Goal: Check status: Check status

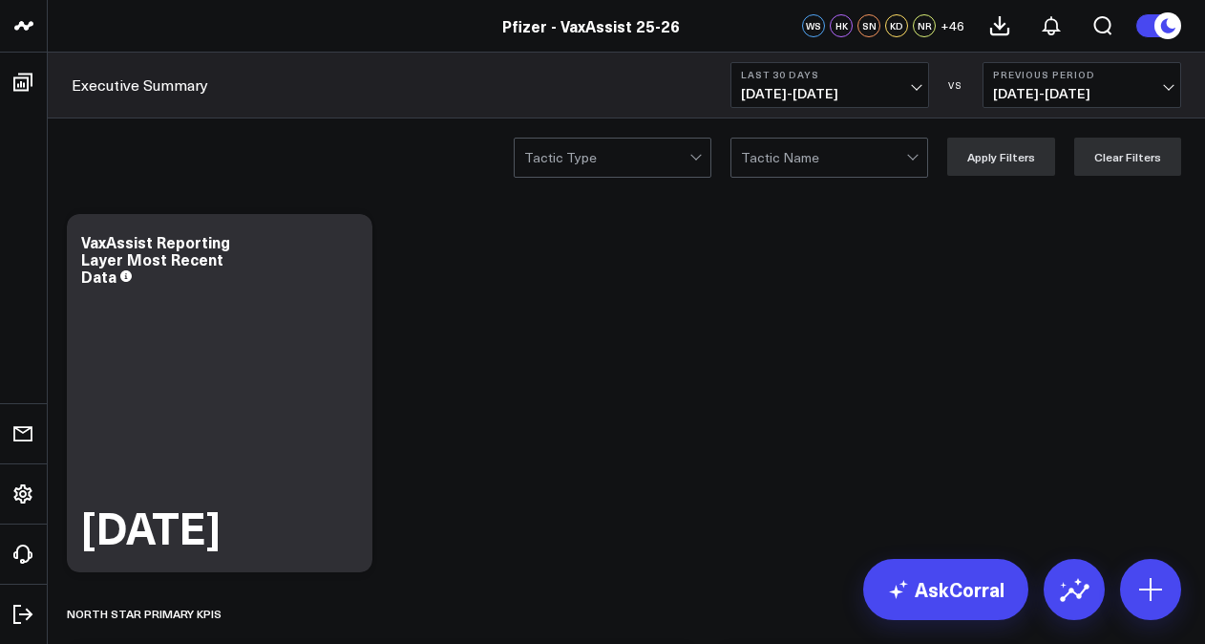
click at [774, 74] on b "Last 30 Days" at bounding box center [830, 74] width 178 height 11
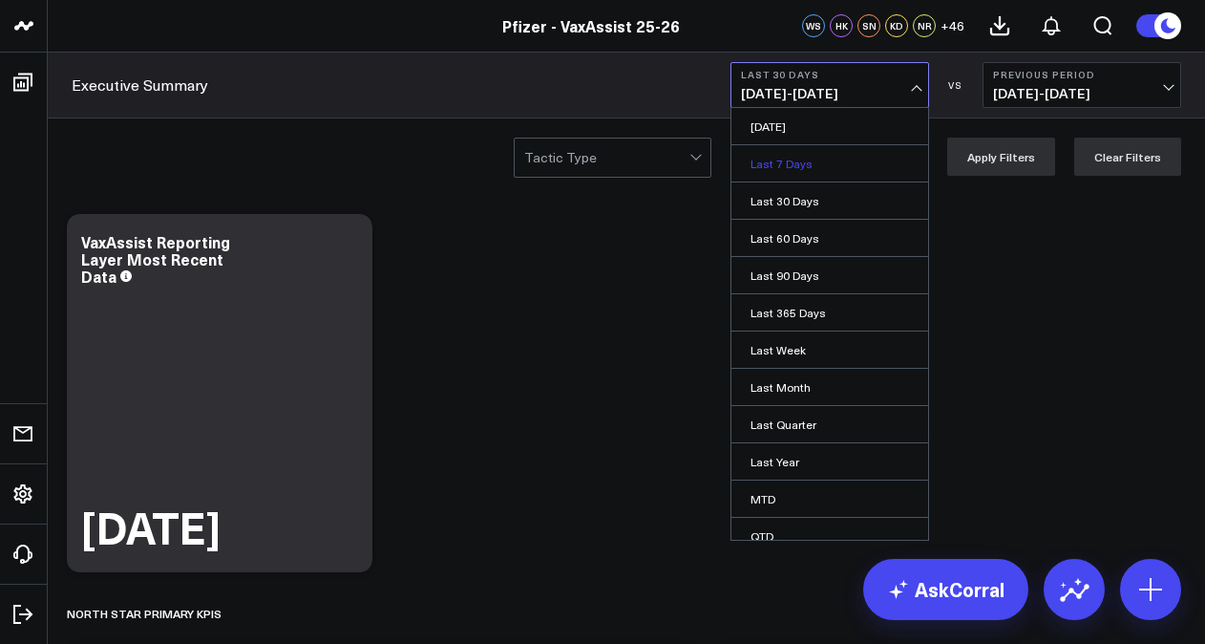
click at [764, 166] on link "Last 7 Days" at bounding box center [830, 163] width 197 height 36
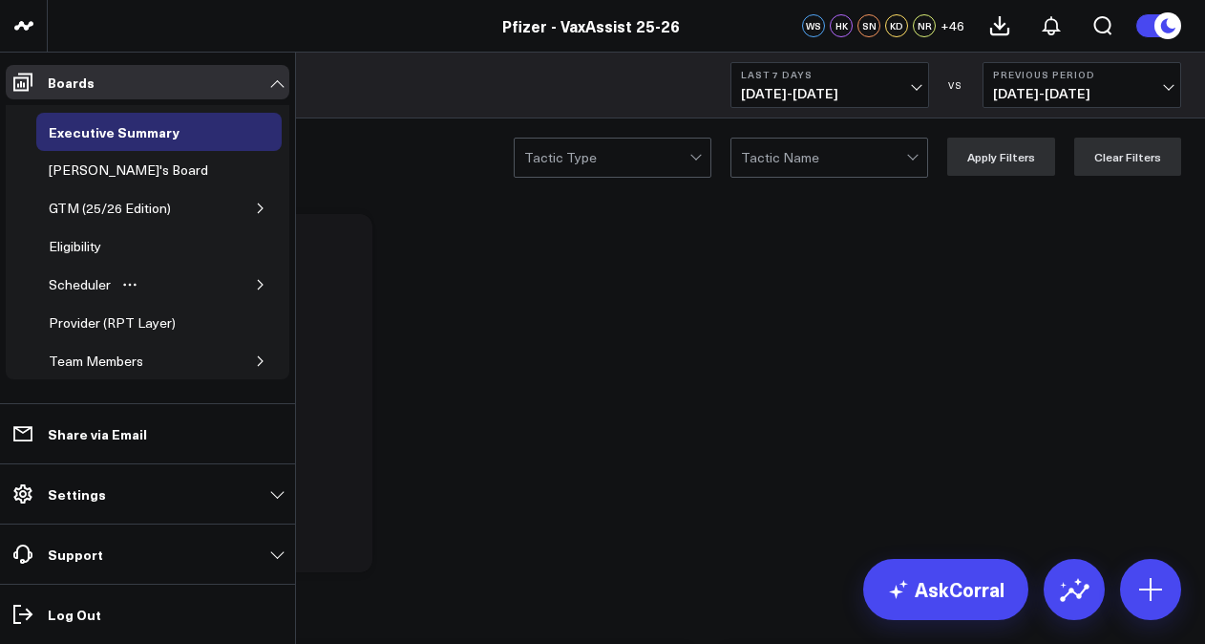
drag, startPoint x: 94, startPoint y: 277, endPoint x: 204, endPoint y: 282, distance: 110.9
click at [94, 277] on div "Scheduler" at bounding box center [80, 284] width 72 height 23
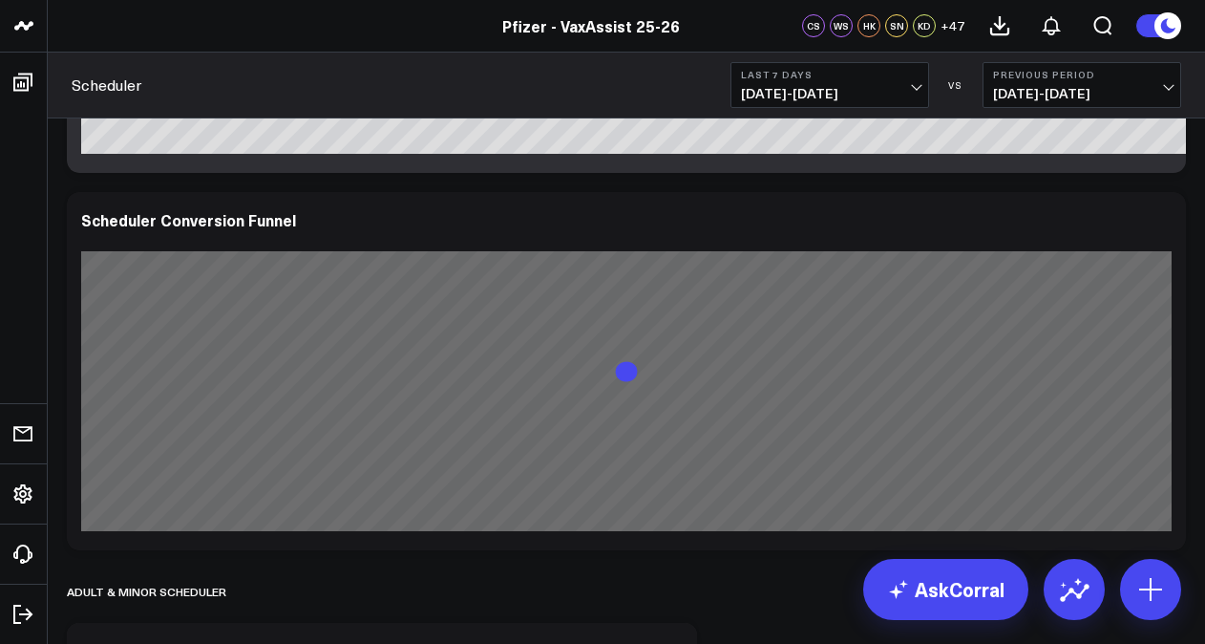
scroll to position [2292, 0]
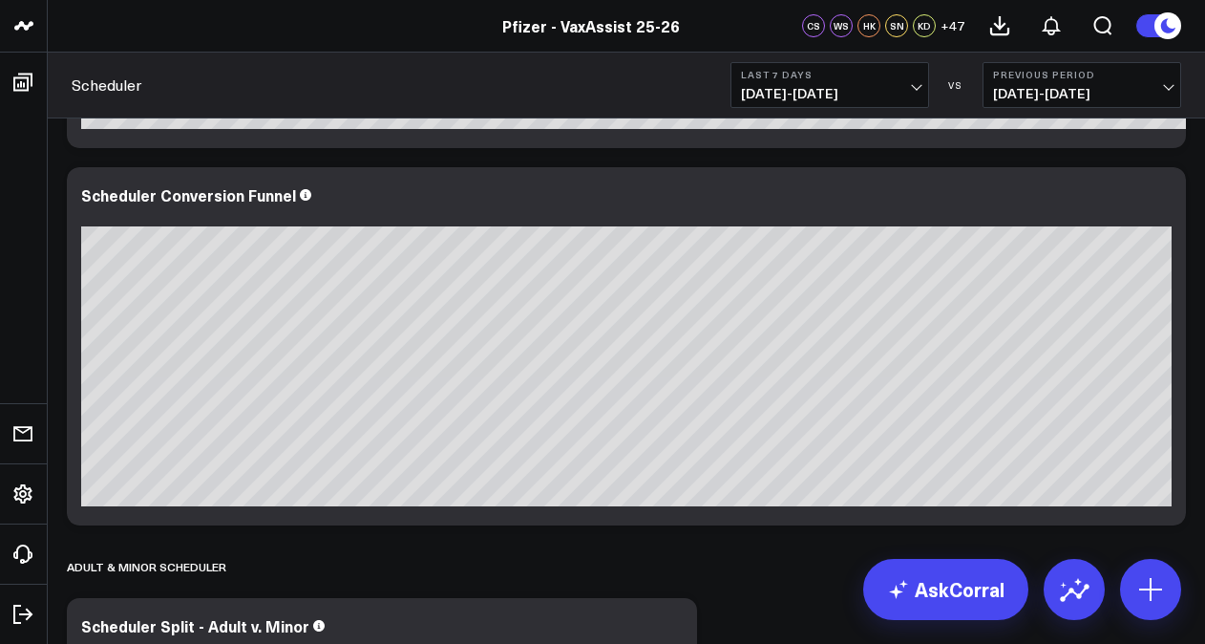
click at [1026, 103] on button "Previous Period [DATE] - [DATE]" at bounding box center [1082, 85] width 199 height 46
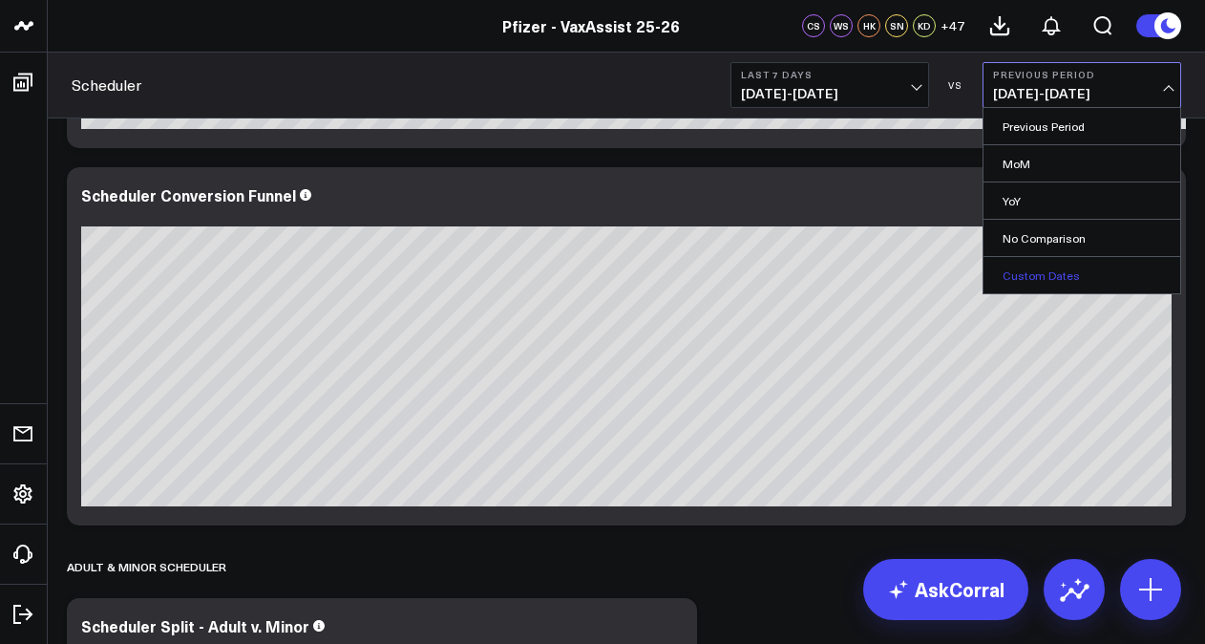
click at [1058, 270] on link "Custom Dates" at bounding box center [1082, 275] width 197 height 36
select select "9"
select select "2025"
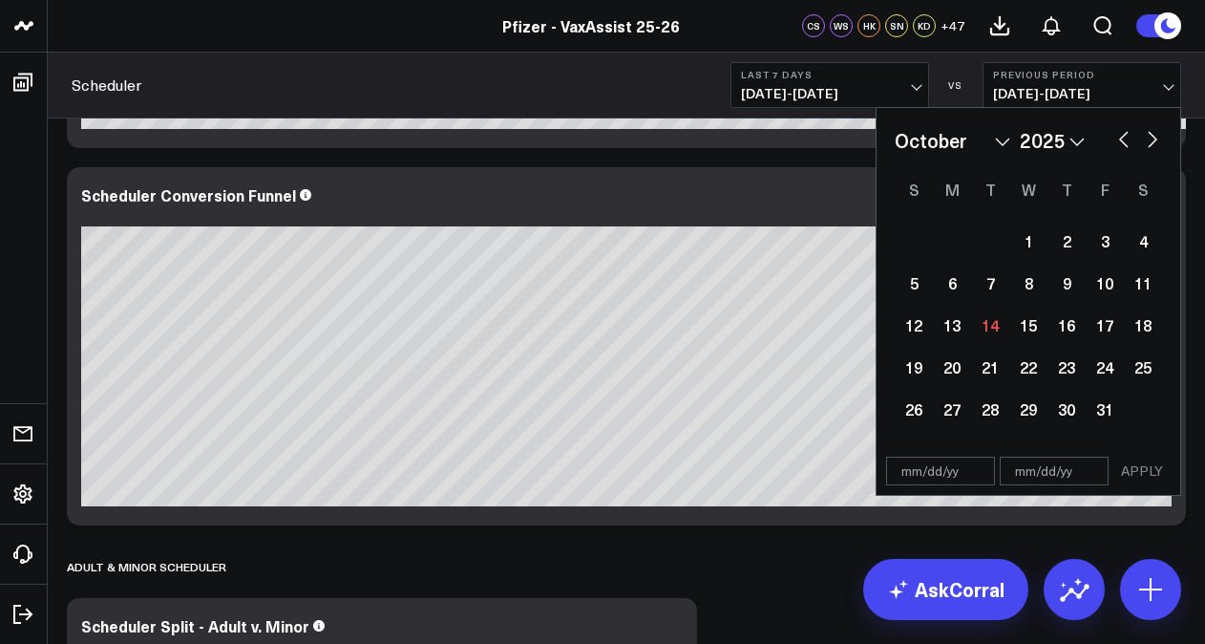
click at [1119, 138] on button "button" at bounding box center [1124, 137] width 19 height 23
select select "8"
select select "2025"
click at [944, 246] on div "1" at bounding box center [952, 241] width 38 height 38
type input "[DATE]"
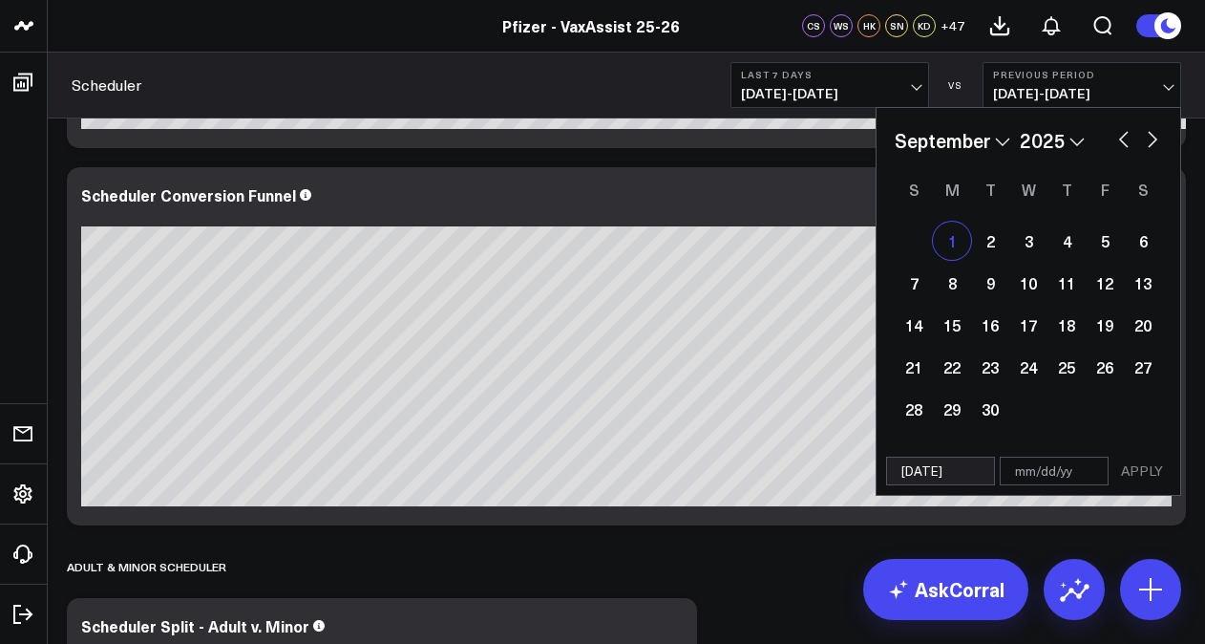
select select "8"
select select "2025"
click at [1154, 142] on button "button" at bounding box center [1152, 137] width 19 height 23
select select "9"
select select "2025"
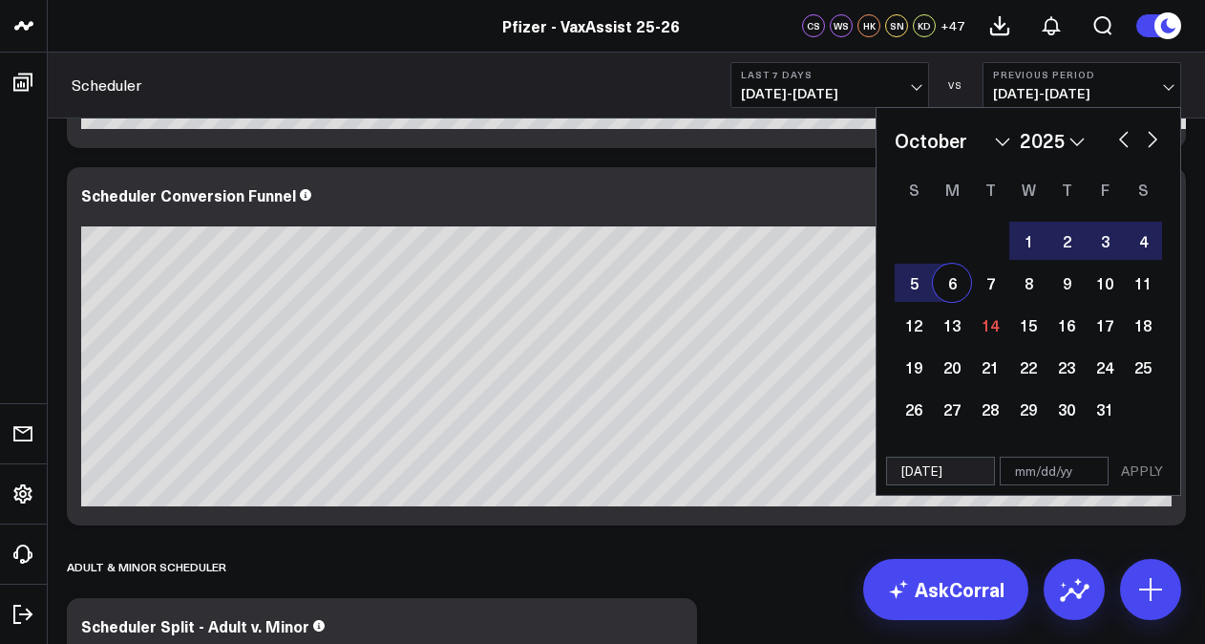
click at [968, 285] on div "6" at bounding box center [952, 283] width 38 height 38
type input "[DATE]"
select select "9"
select select "2025"
click at [1143, 466] on button "APPLY" at bounding box center [1142, 471] width 57 height 29
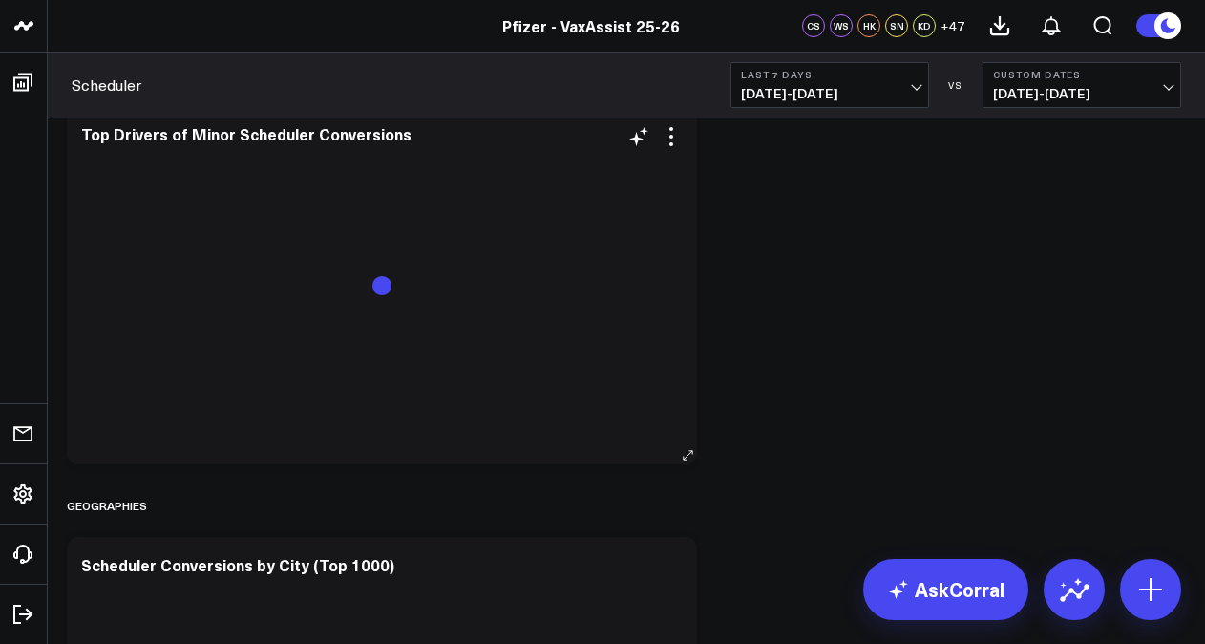
scroll to position [4298, 0]
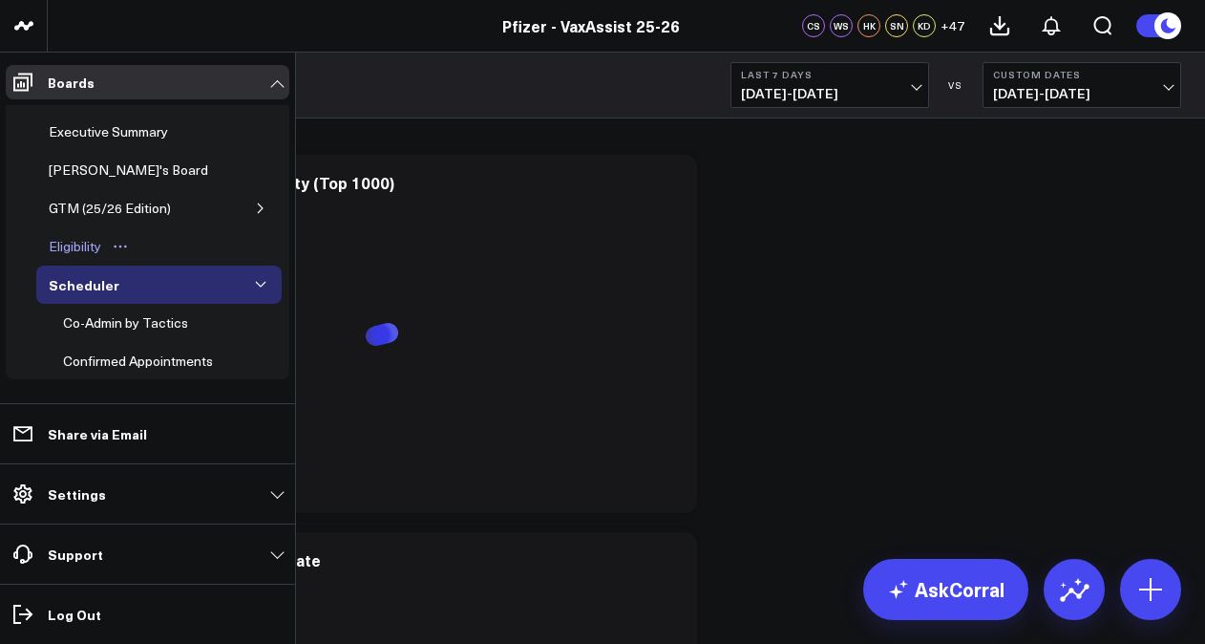
click at [107, 248] on button "Open board menu" at bounding box center [120, 246] width 29 height 15
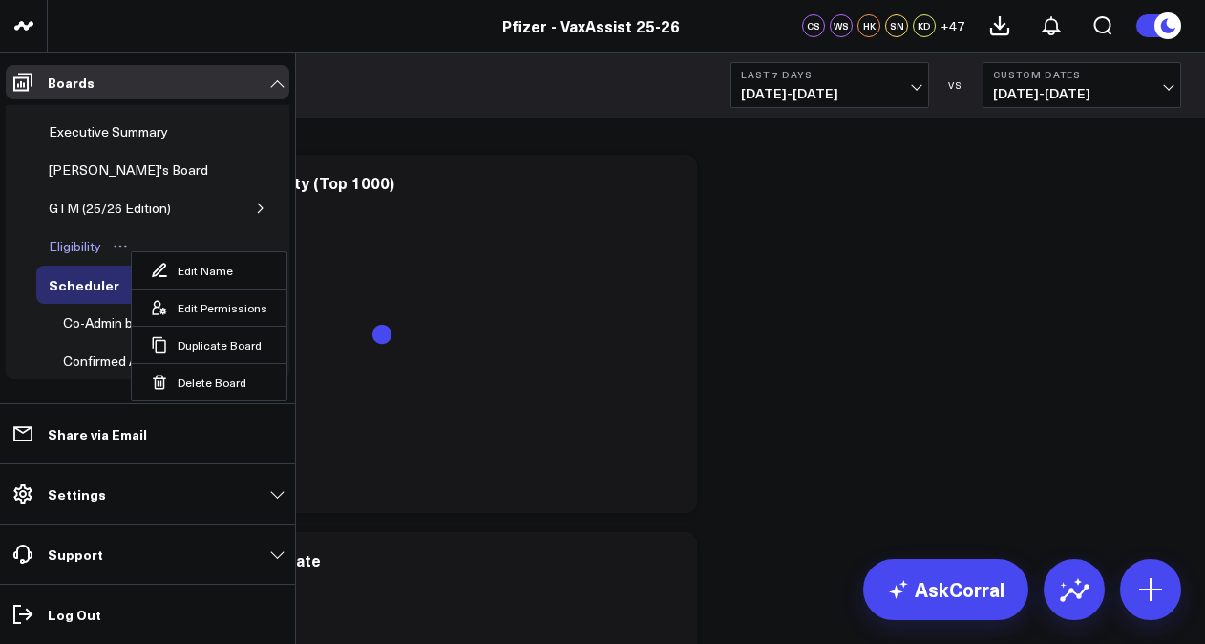
click at [83, 243] on div "Eligibility" at bounding box center [75, 246] width 62 height 23
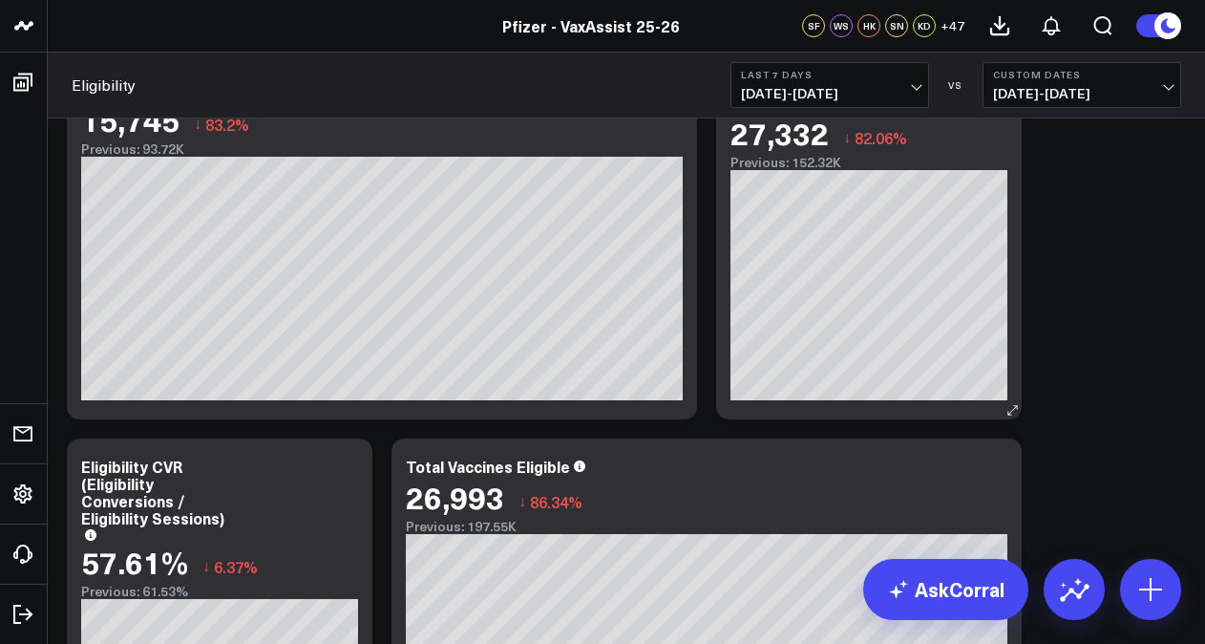
scroll to position [96, 0]
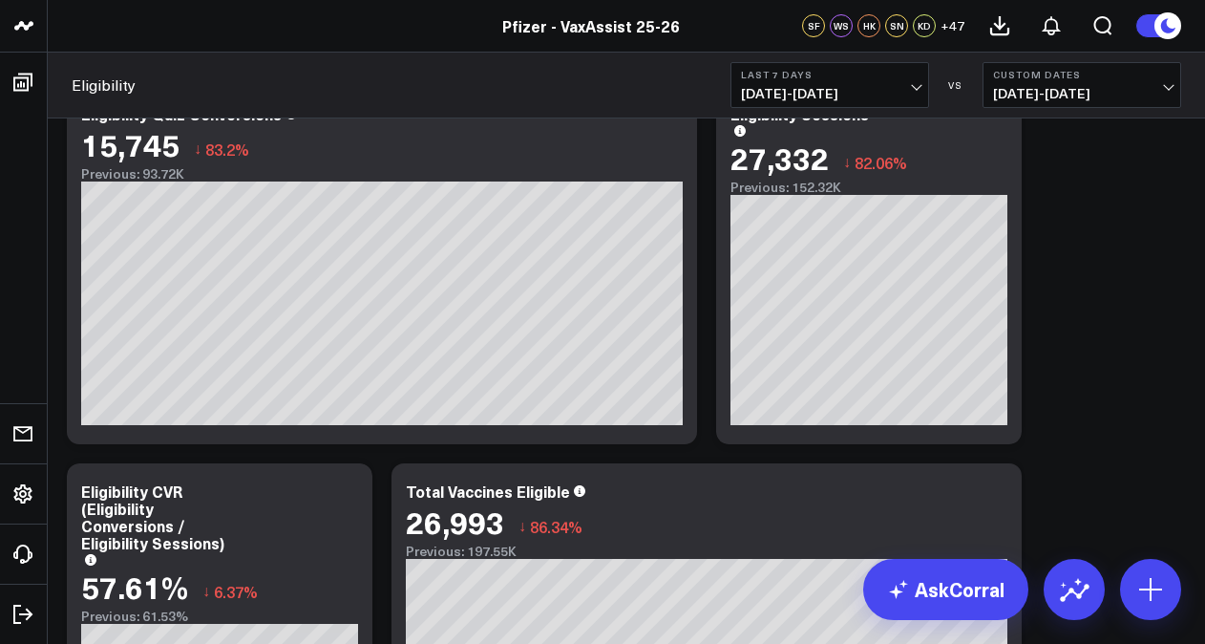
click at [867, 88] on span "[DATE] - [DATE]" at bounding box center [830, 93] width 178 height 15
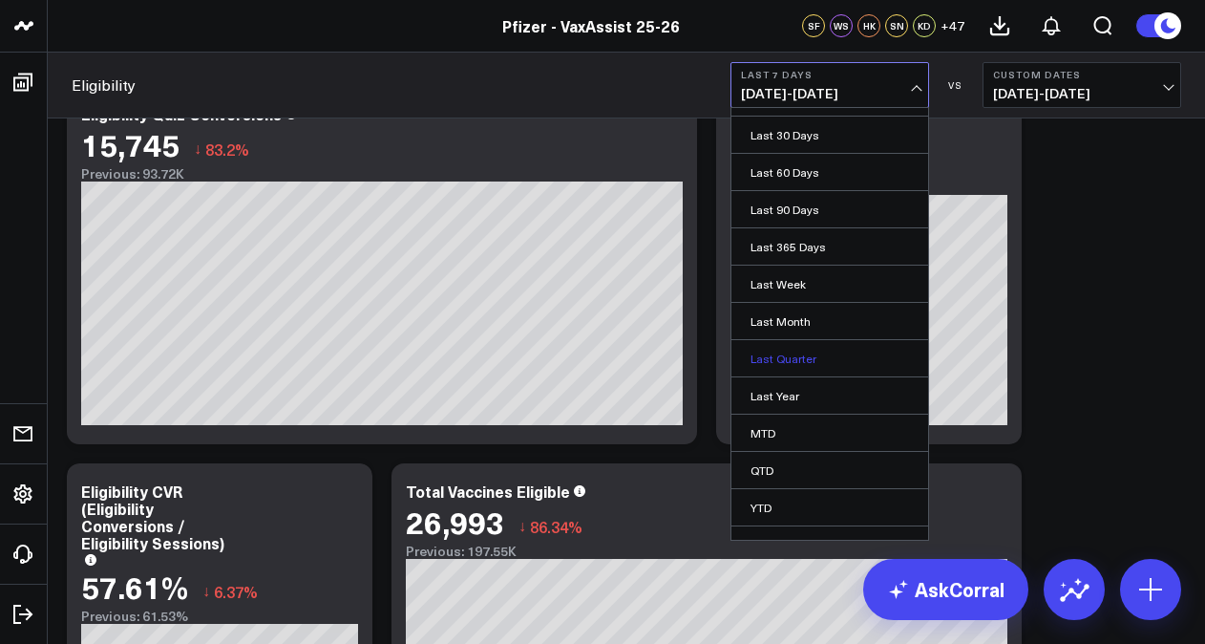
scroll to position [84, 0]
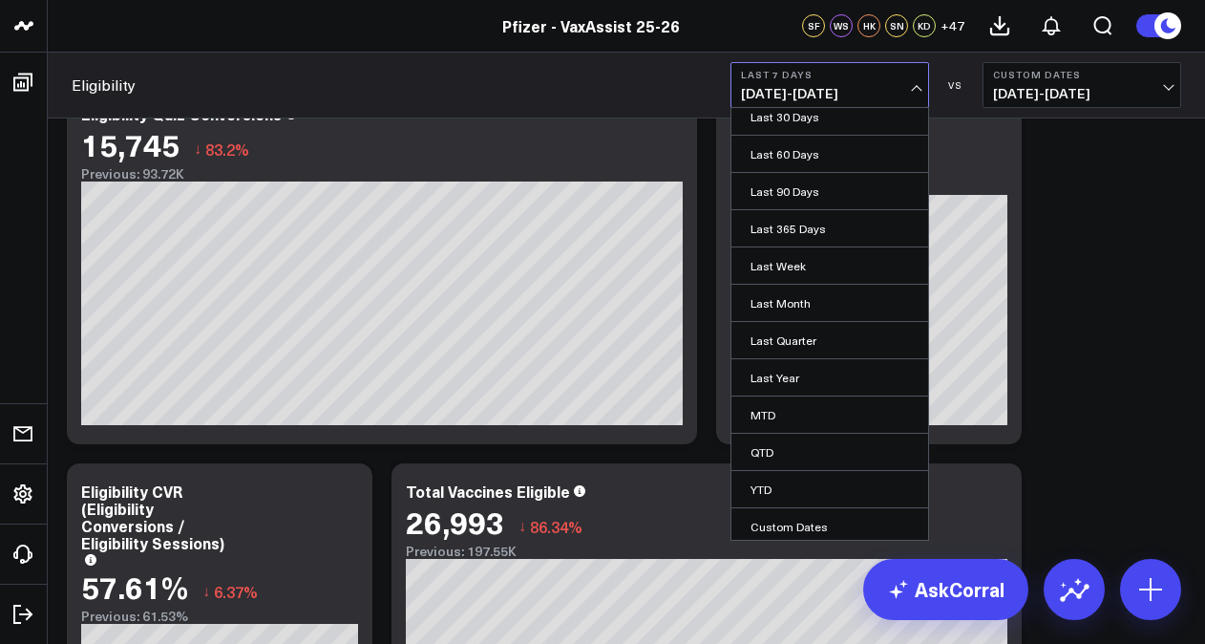
click at [1116, 78] on b "Custom Dates" at bounding box center [1082, 74] width 178 height 11
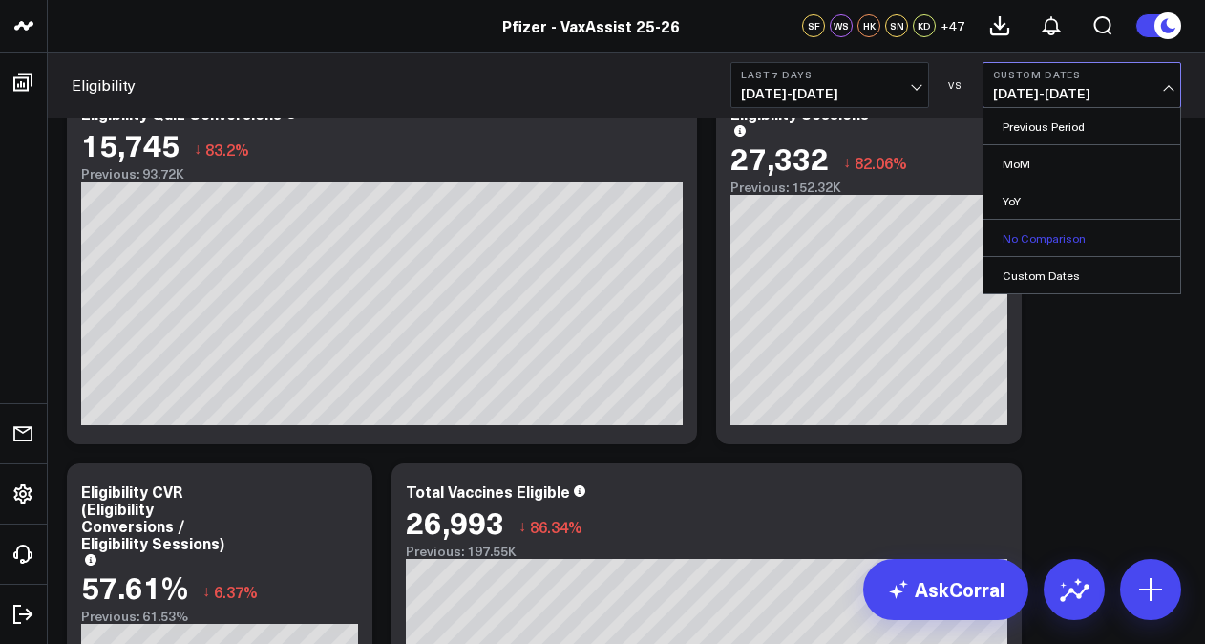
click at [1065, 243] on link "No Comparison" at bounding box center [1082, 238] width 197 height 36
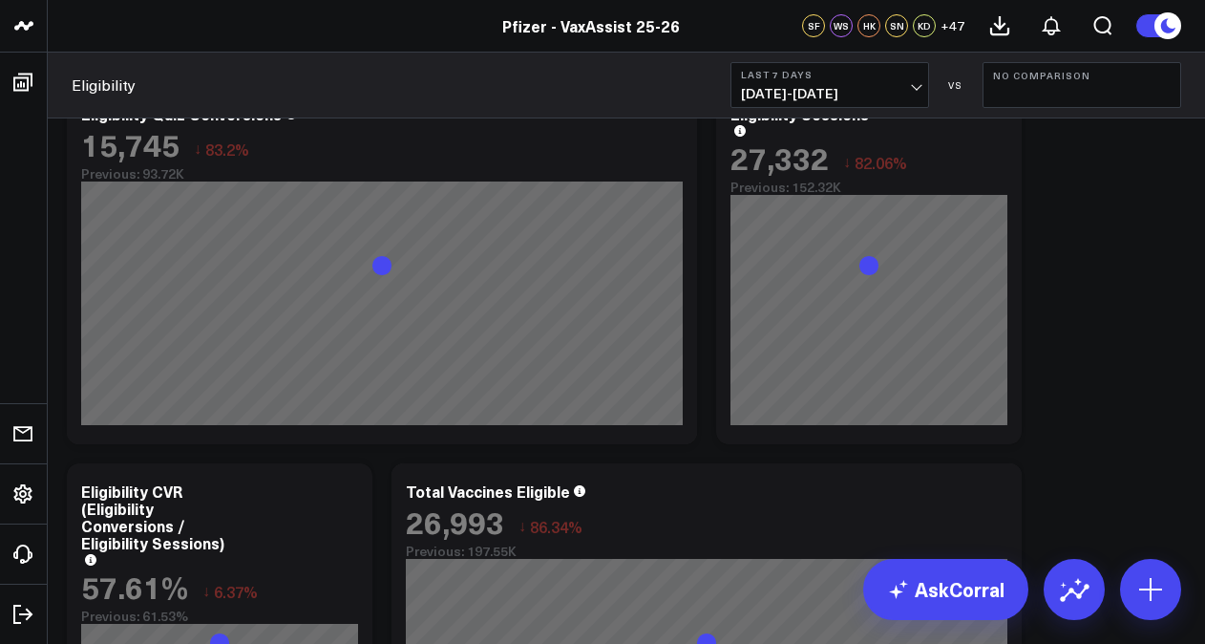
click at [819, 82] on button "Last 7 Days [DATE] - [DATE]" at bounding box center [830, 85] width 199 height 46
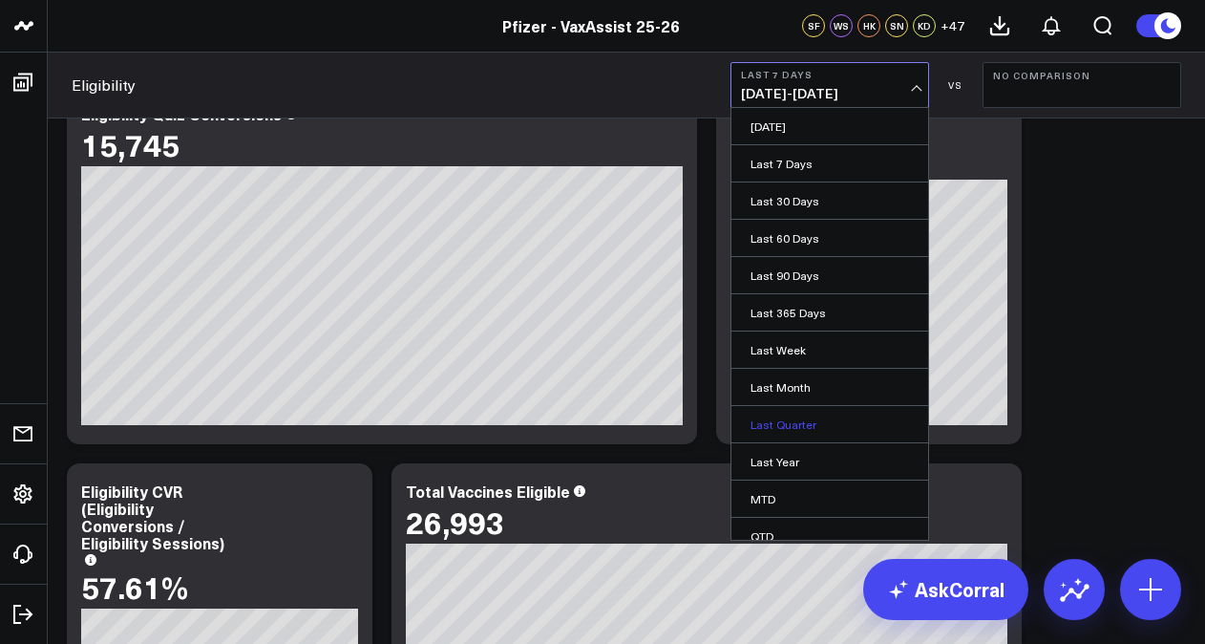
scroll to position [84, 0]
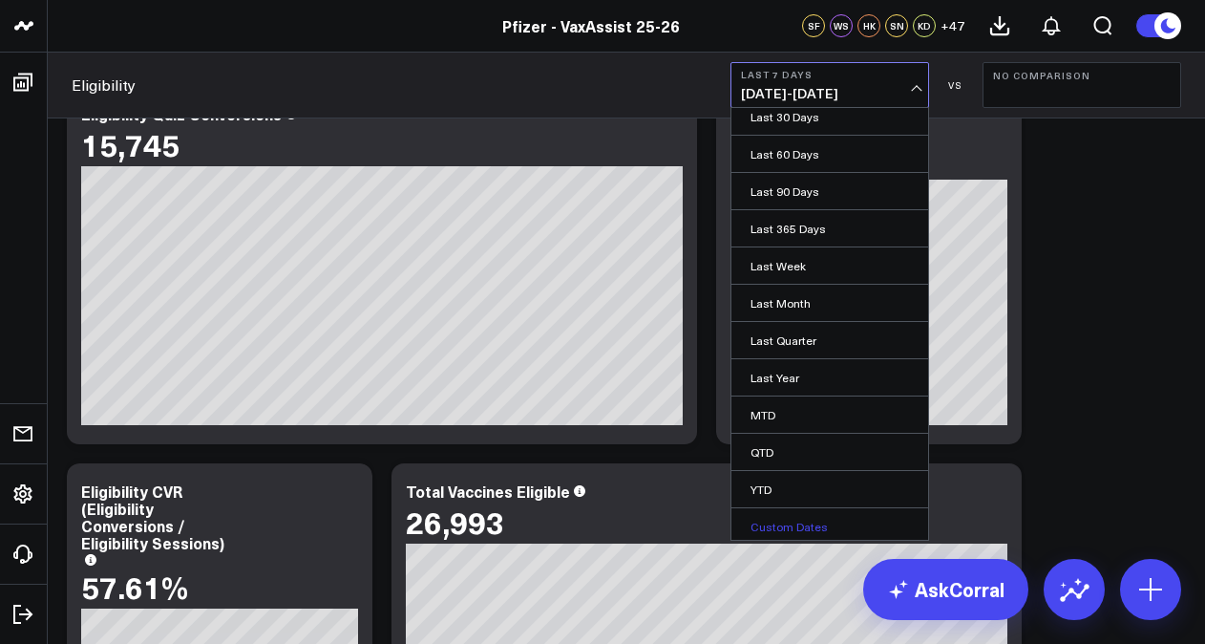
click at [779, 511] on link "Custom Dates" at bounding box center [830, 526] width 197 height 36
select select "9"
select select "2025"
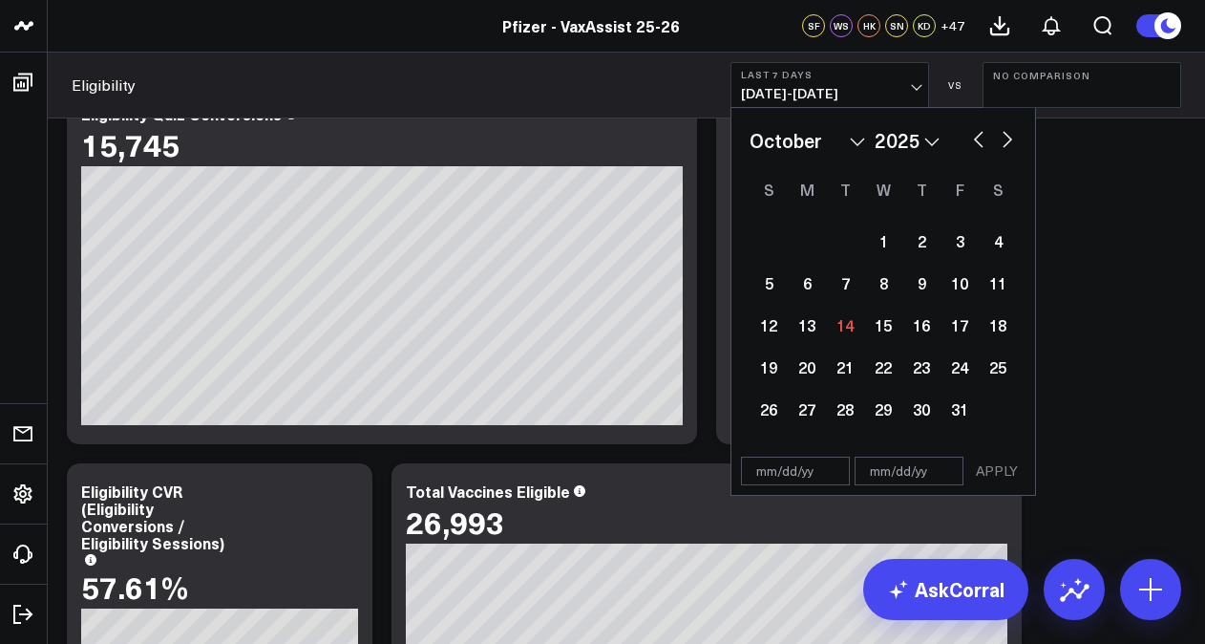
click at [981, 138] on button "button" at bounding box center [978, 137] width 19 height 23
select select "8"
select select "2025"
click at [835, 405] on div "30" at bounding box center [845, 409] width 38 height 38
type input "[DATE]"
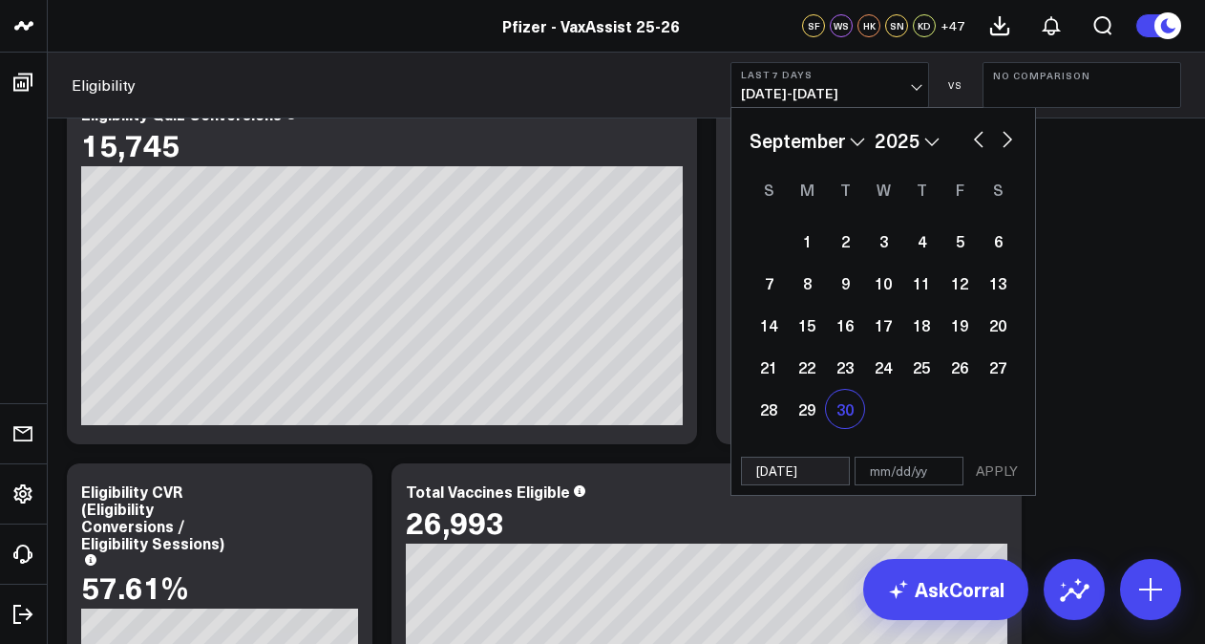
select select "8"
select select "2025"
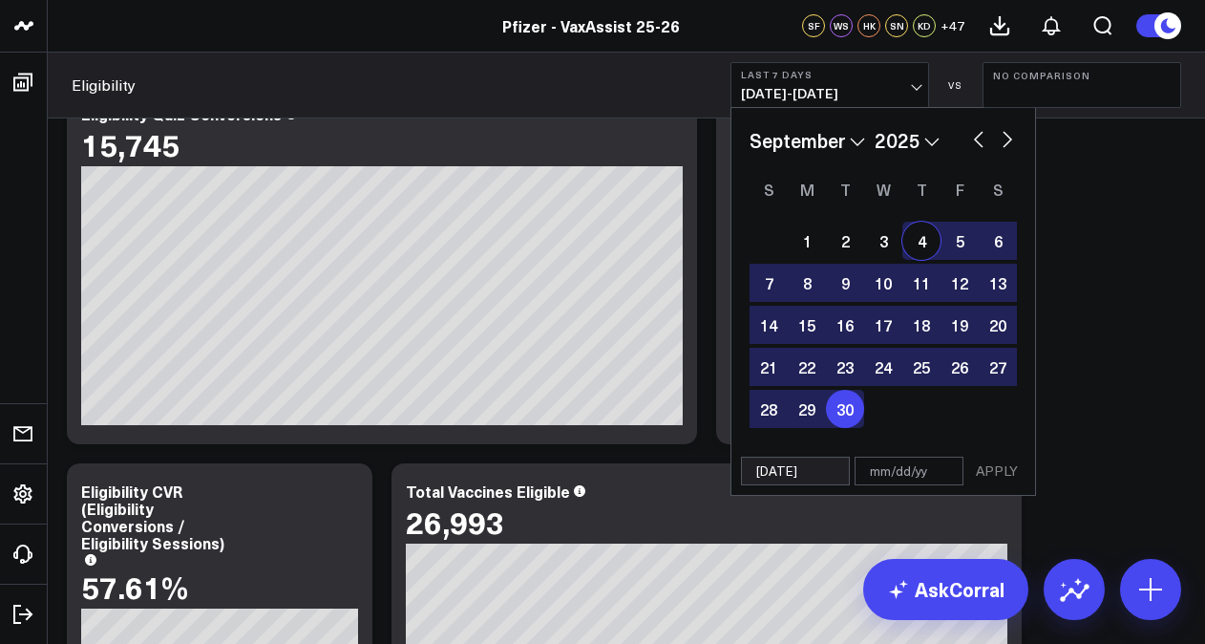
click at [1008, 141] on button "button" at bounding box center [1007, 137] width 19 height 23
select select "9"
select select "2025"
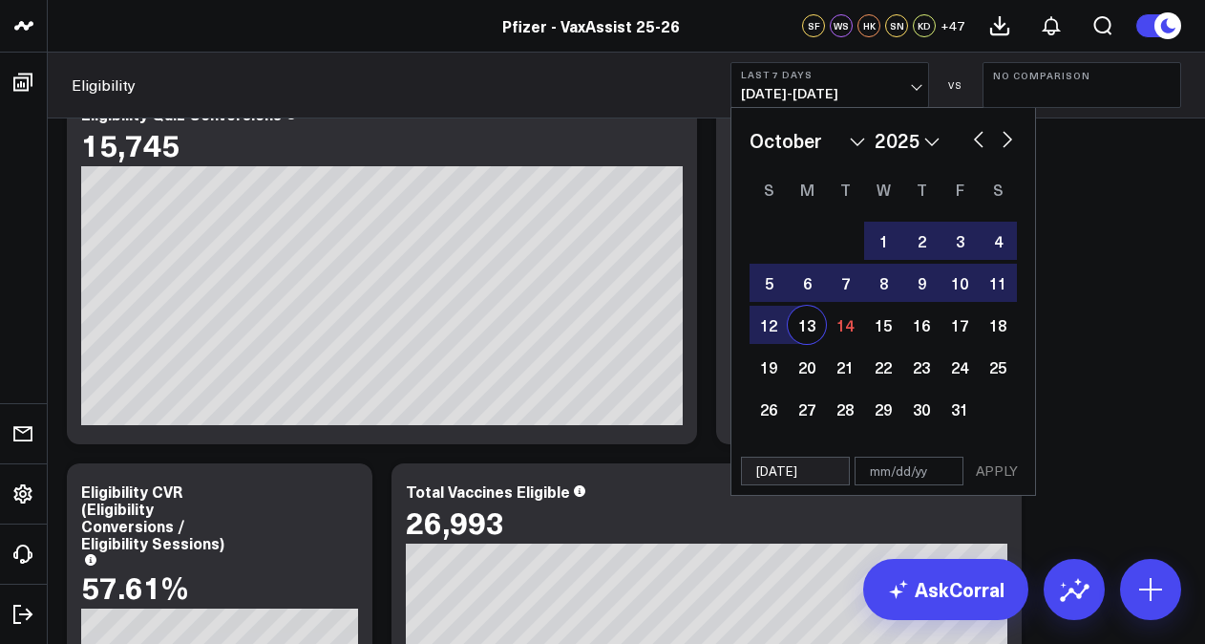
click at [813, 329] on div "13" at bounding box center [807, 325] width 38 height 38
type input "[DATE]"
select select "9"
select select "2025"
click at [992, 463] on button "APPLY" at bounding box center [996, 471] width 57 height 29
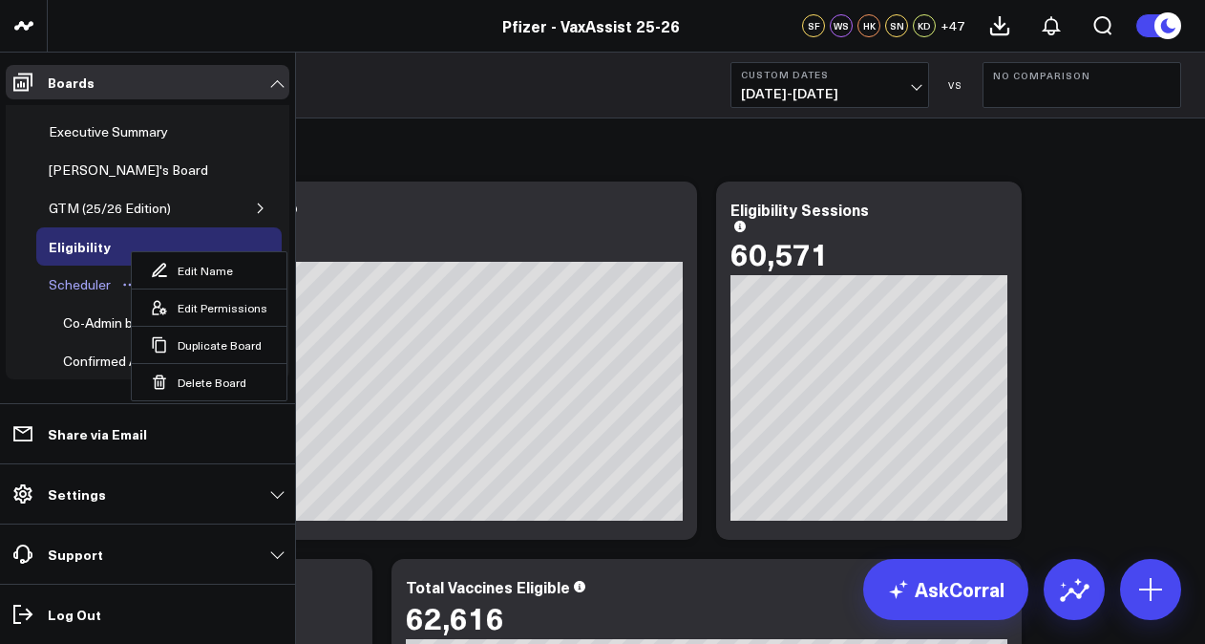
click at [86, 279] on div "Scheduler" at bounding box center [80, 284] width 72 height 23
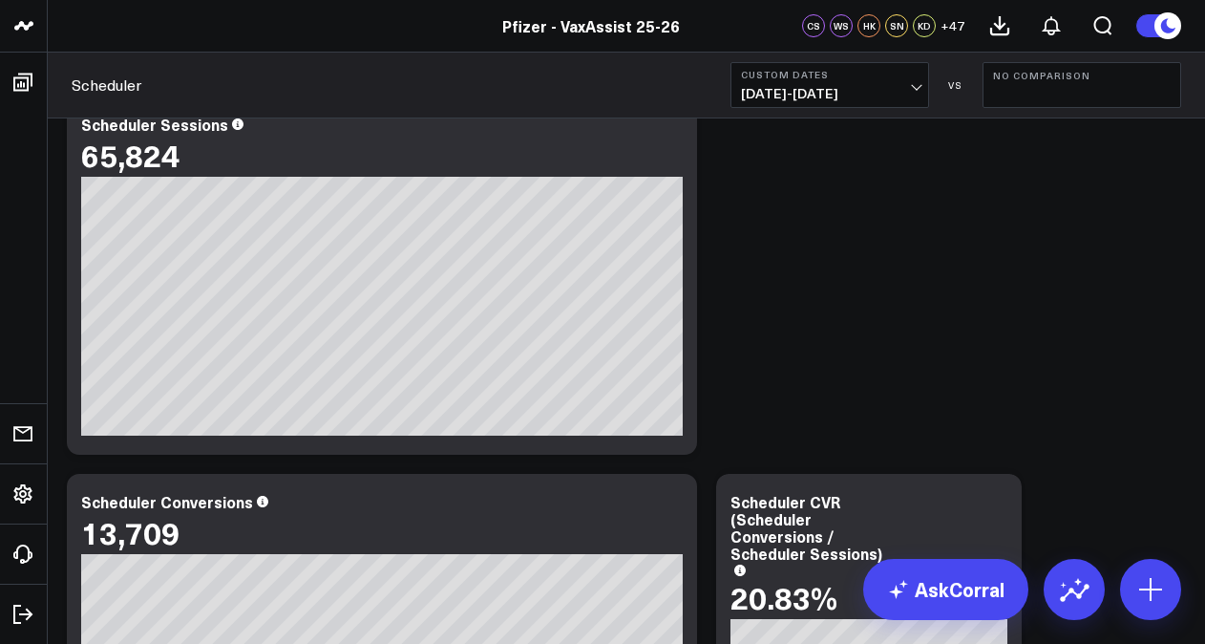
scroll to position [191, 0]
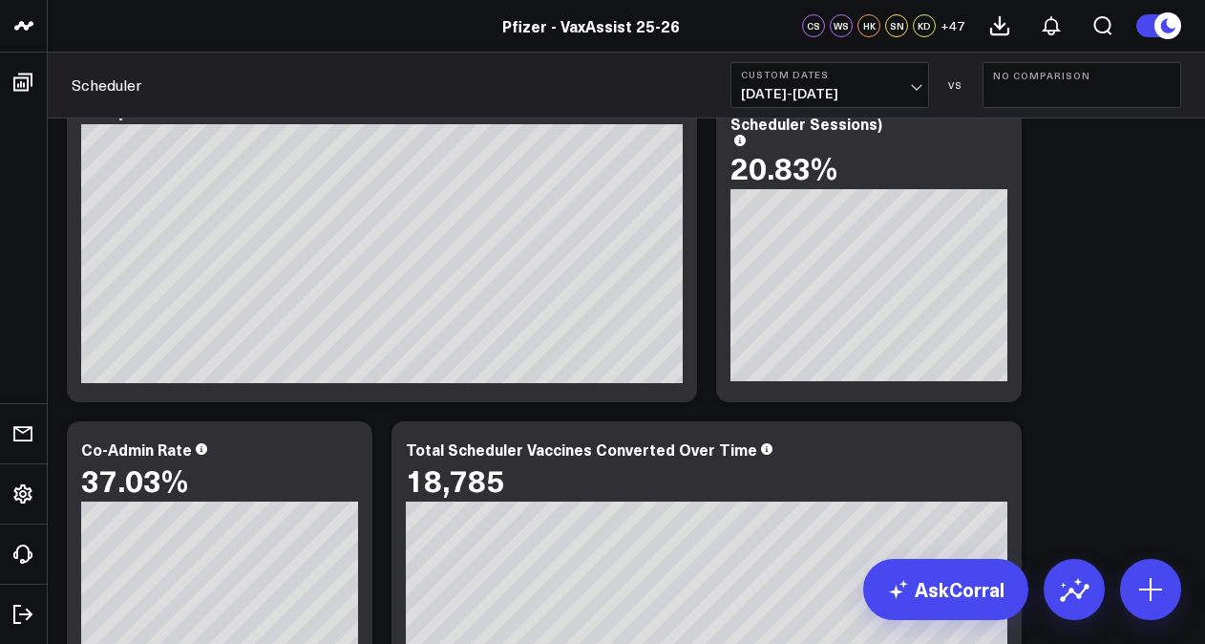
click at [763, 86] on span "[DATE] - [DATE]" at bounding box center [830, 93] width 178 height 15
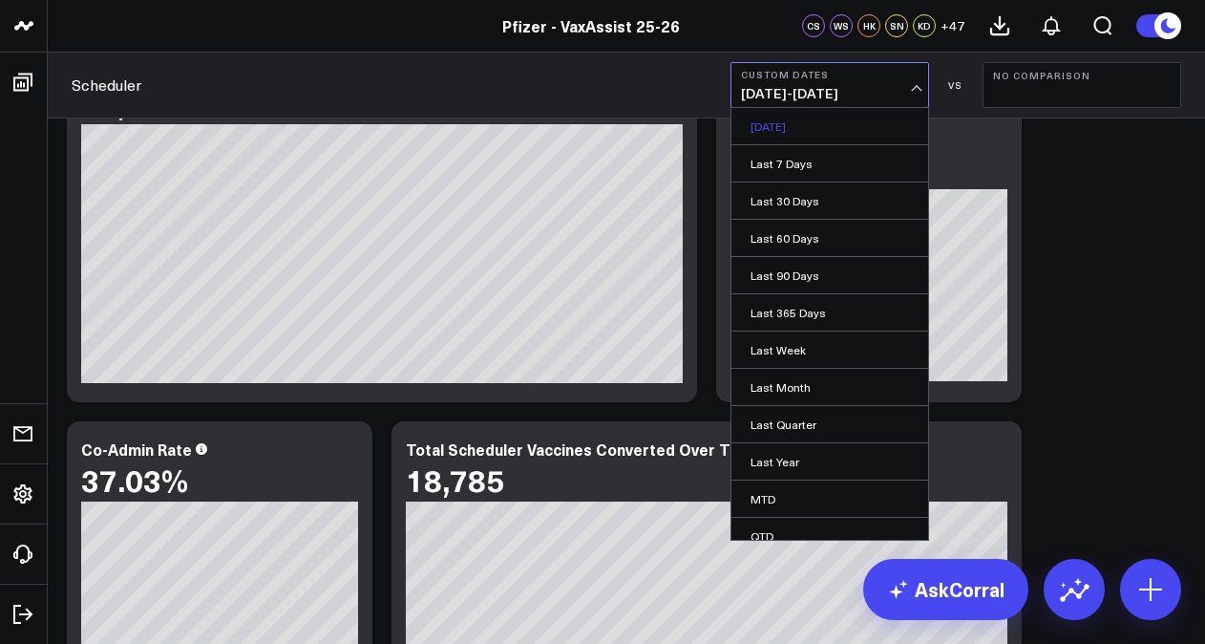
click at [802, 132] on link "[DATE]" at bounding box center [830, 126] width 197 height 36
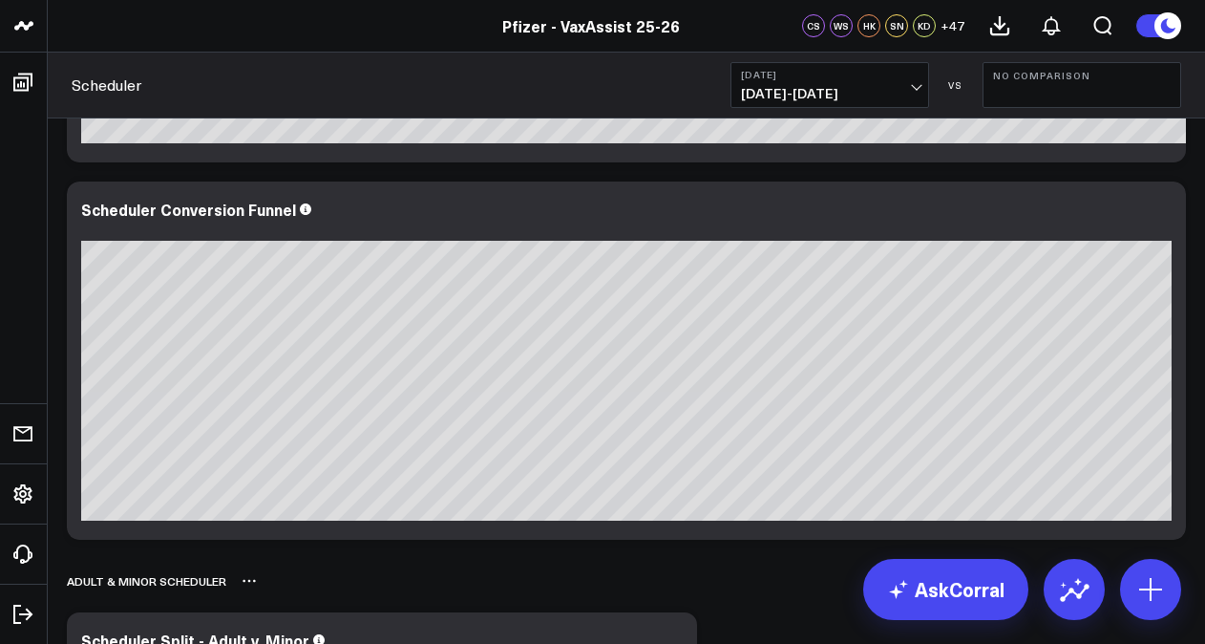
scroll to position [2275, 0]
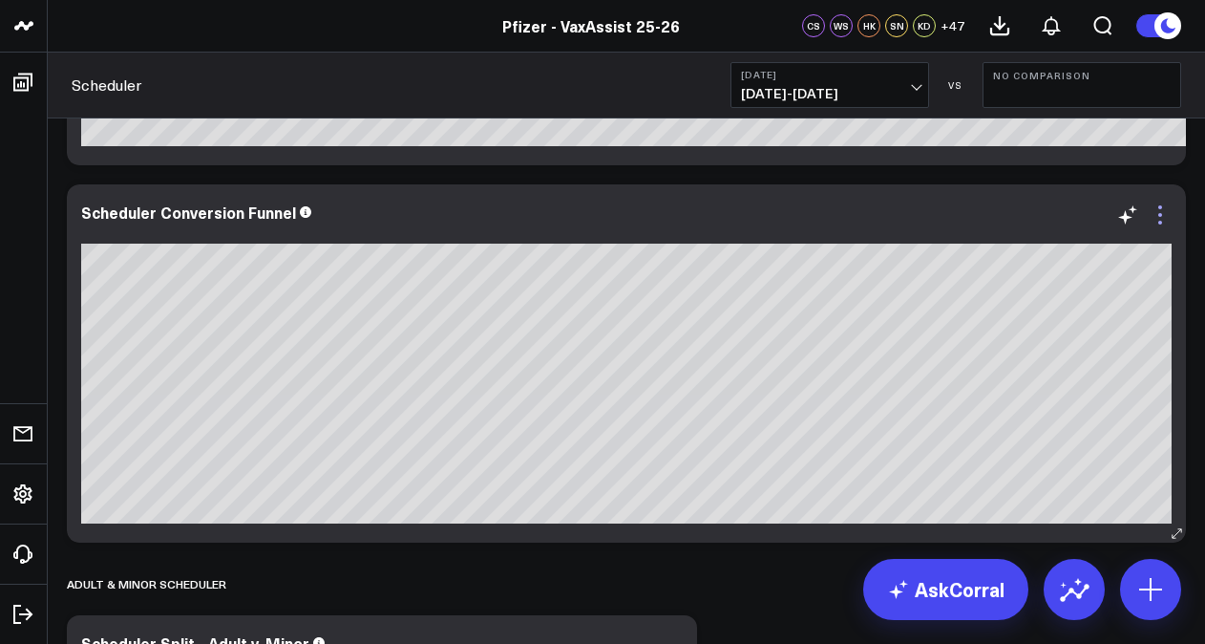
click at [1162, 212] on icon at bounding box center [1160, 214] width 23 height 23
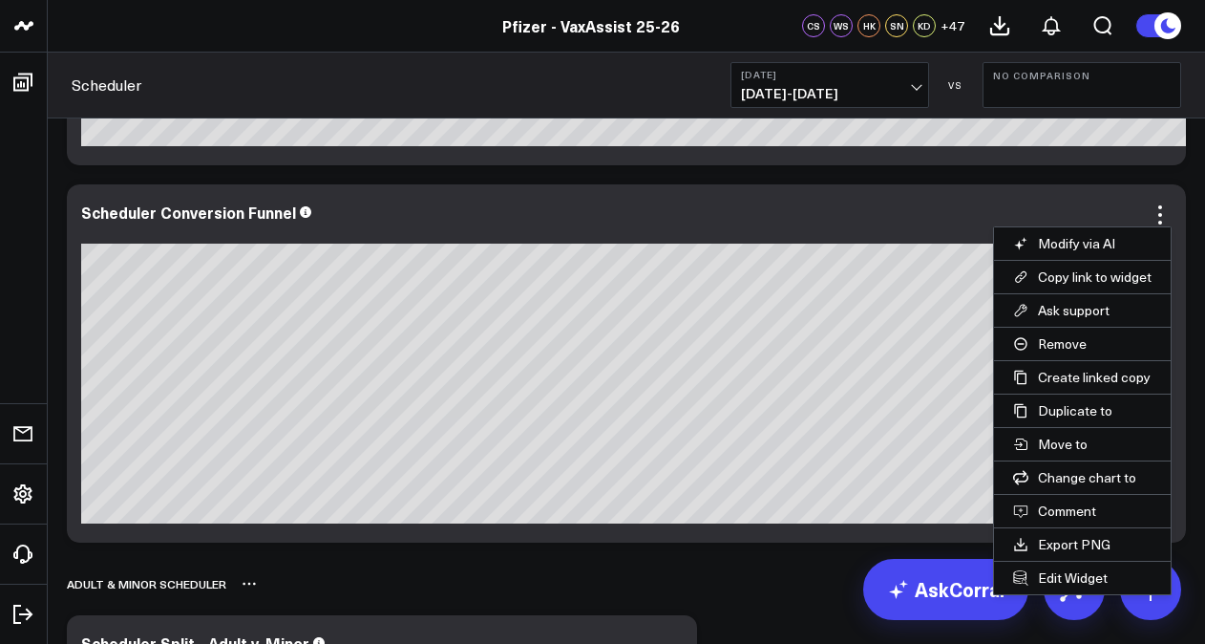
click at [759, 568] on div "ADULT & MINOR SCHEDULER" at bounding box center [626, 584] width 1119 height 44
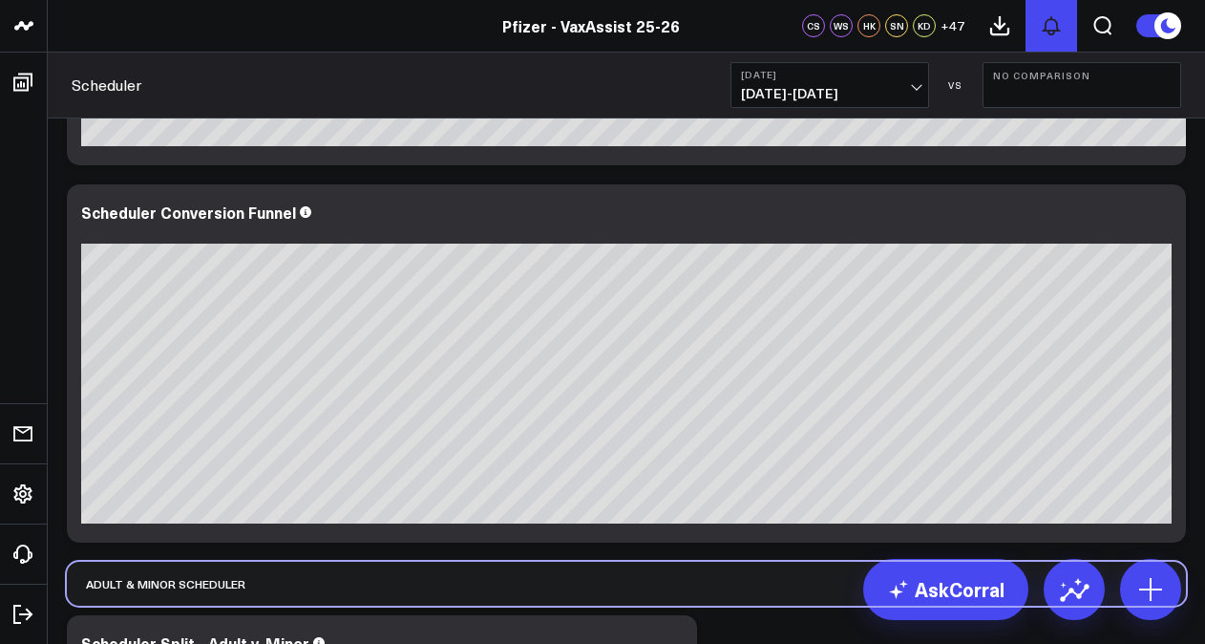
drag, startPoint x: 759, startPoint y: 568, endPoint x: 1033, endPoint y: 13, distance: 618.9
click at [1033, 562] on div "ADULT & MINOR SCHEDULER" at bounding box center [626, 584] width 1119 height 44
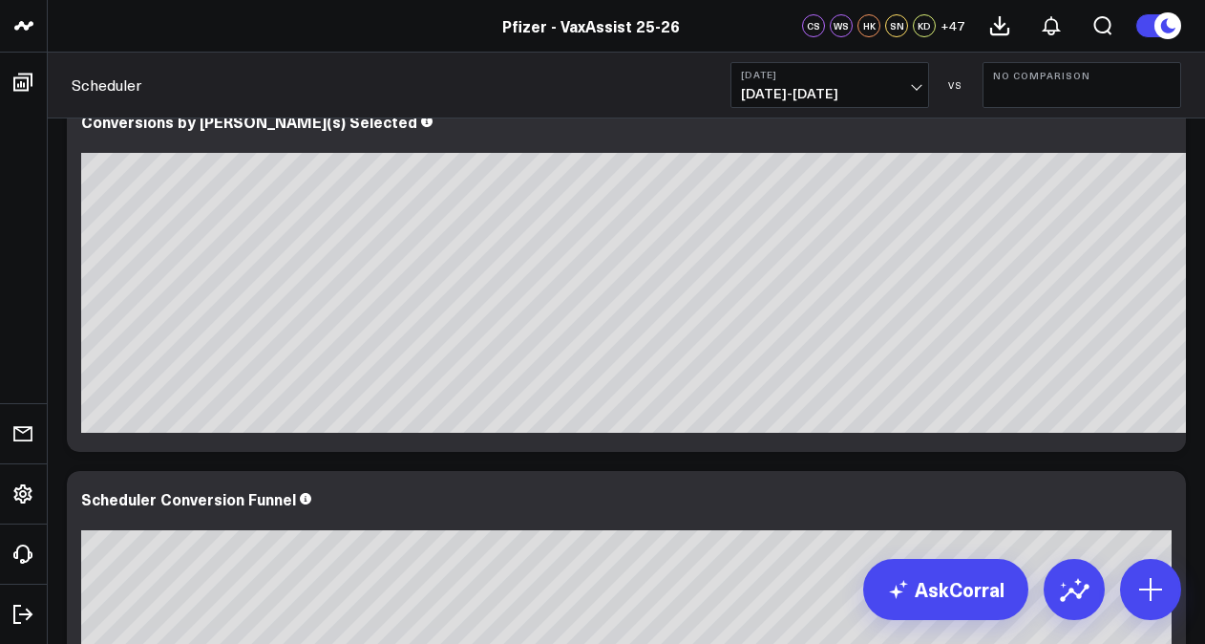
scroll to position [2424, 0]
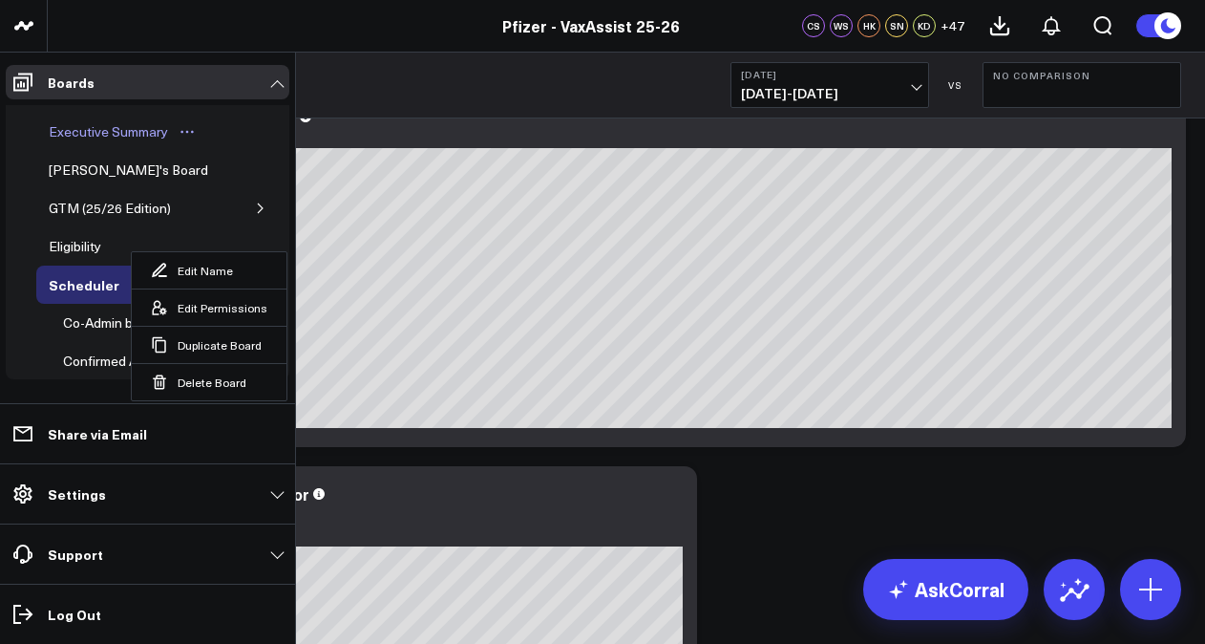
drag, startPoint x: 96, startPoint y: 135, endPoint x: 114, endPoint y: 138, distance: 18.5
click at [96, 135] on div "Executive Summary" at bounding box center [108, 131] width 129 height 23
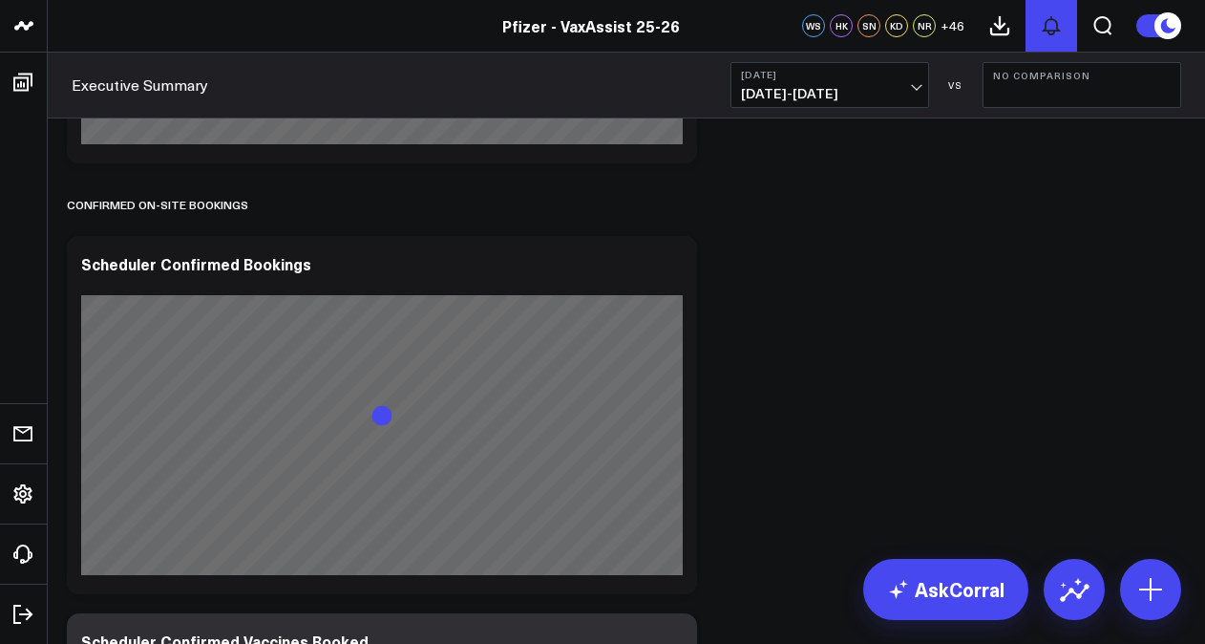
scroll to position [2409, 0]
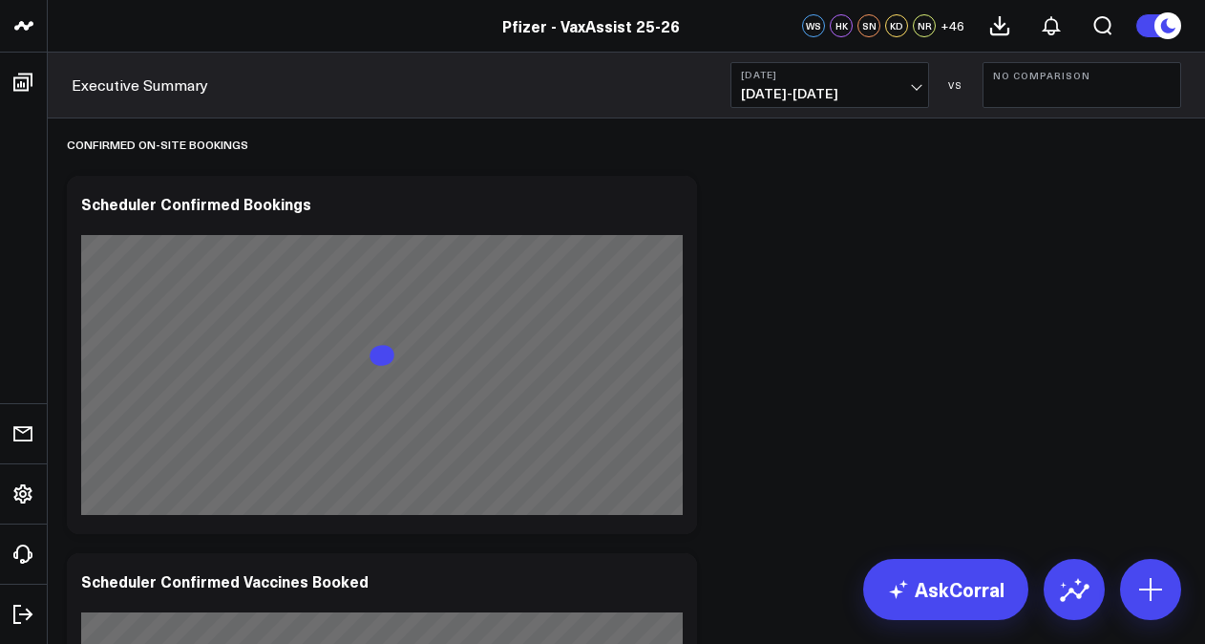
click at [1007, 88] on button "No Comparison" at bounding box center [1082, 85] width 199 height 46
click at [1009, 122] on link "Previous Period" at bounding box center [1082, 126] width 197 height 36
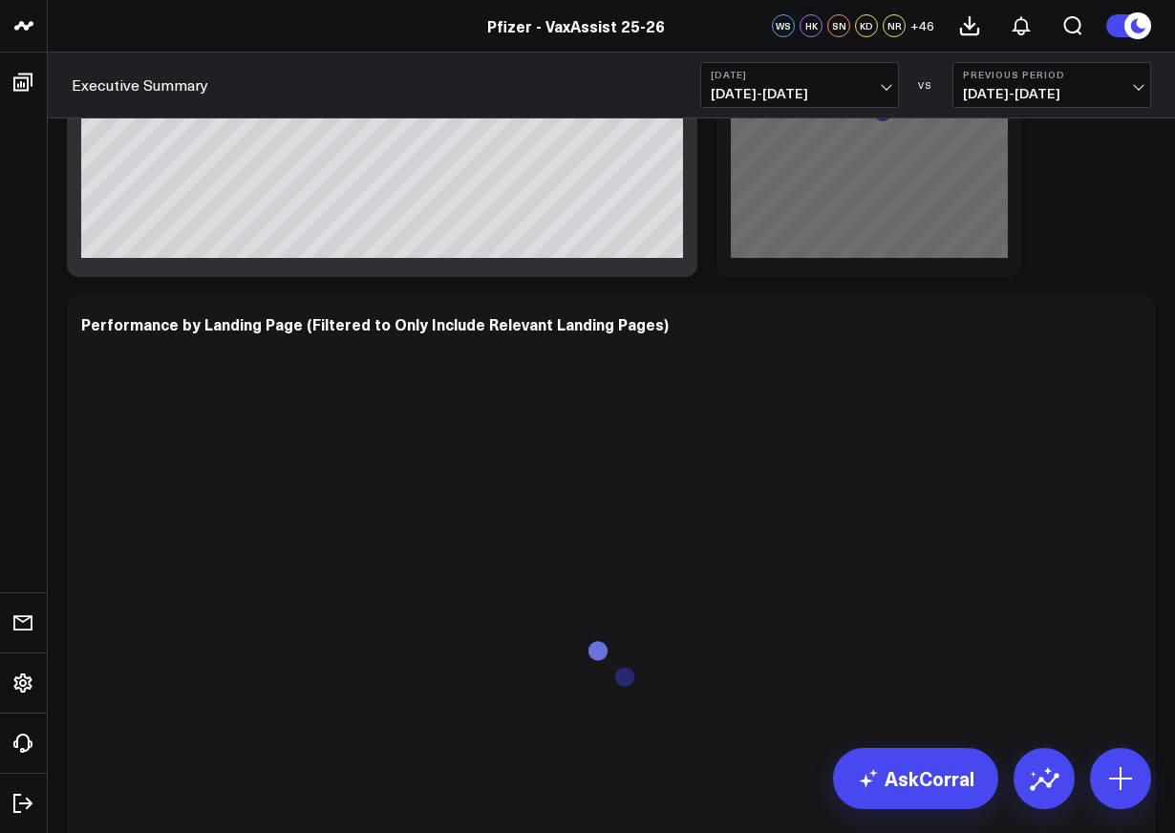
scroll to position [4642, 0]
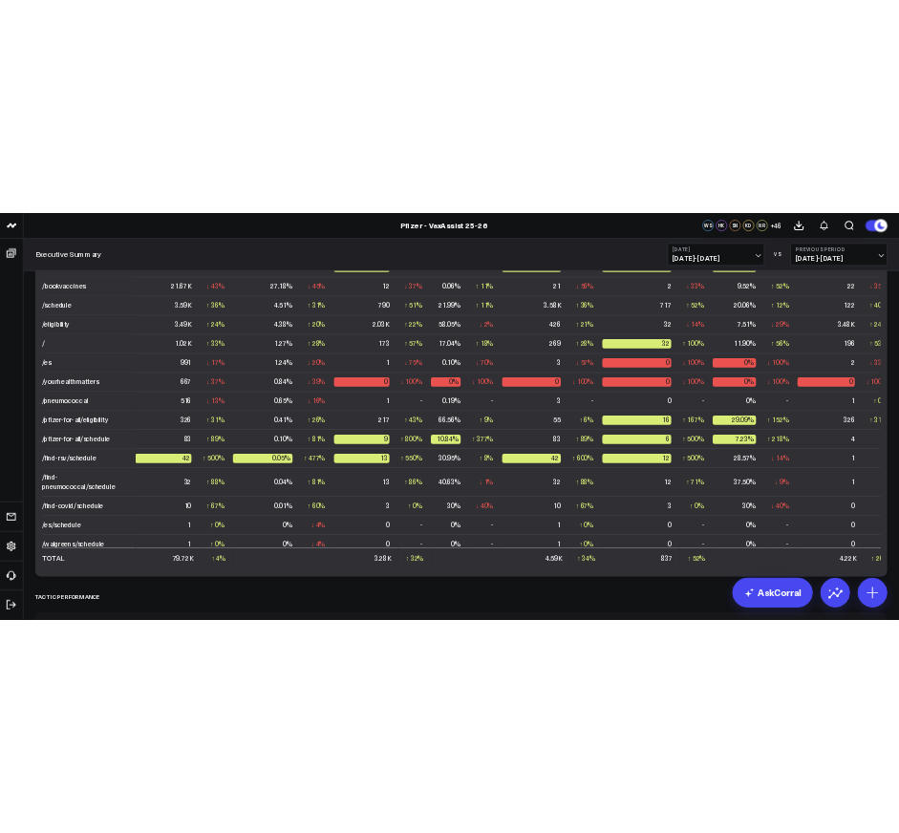
scroll to position [3114, 0]
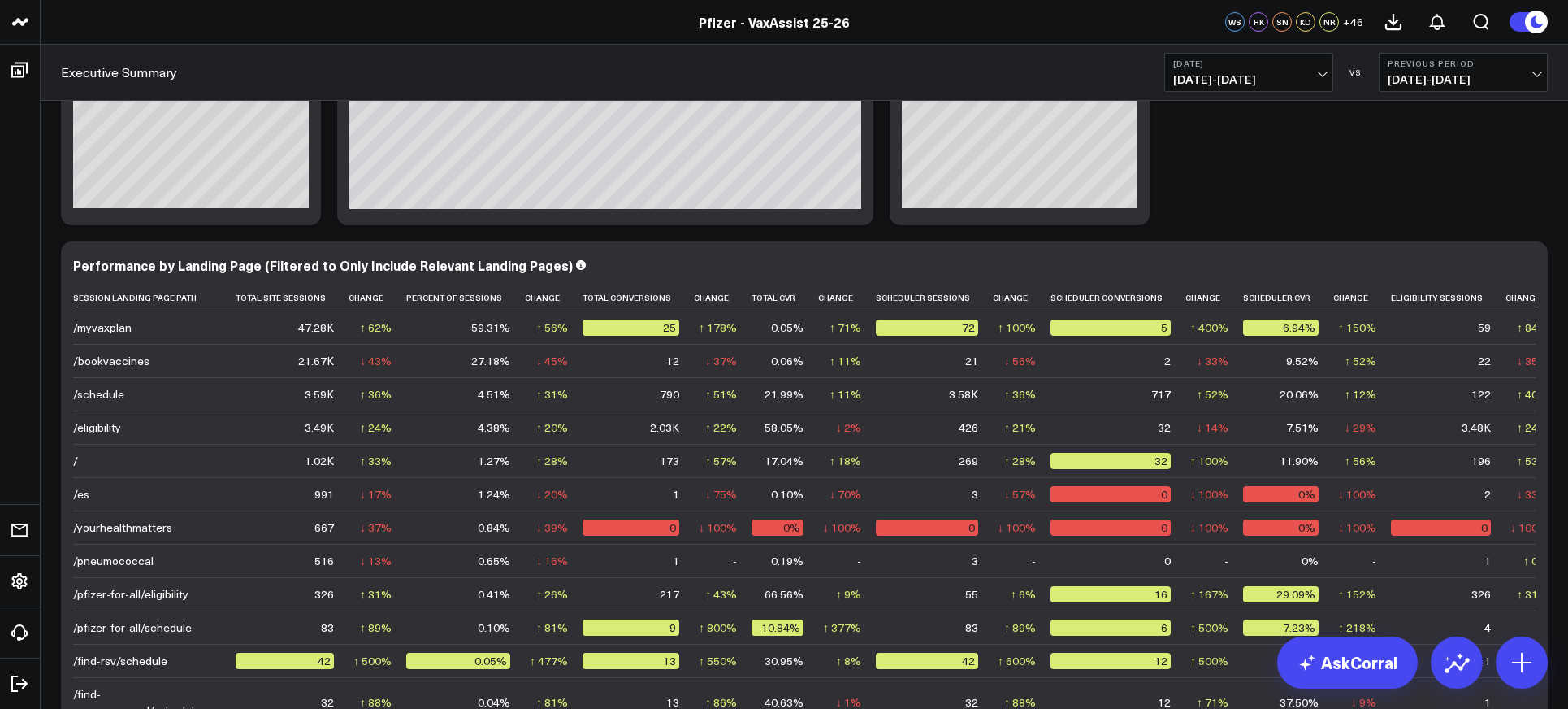
click at [1024, 70] on button "[DATE] [DATE] - [DATE]" at bounding box center [1249, 72] width 169 height 39
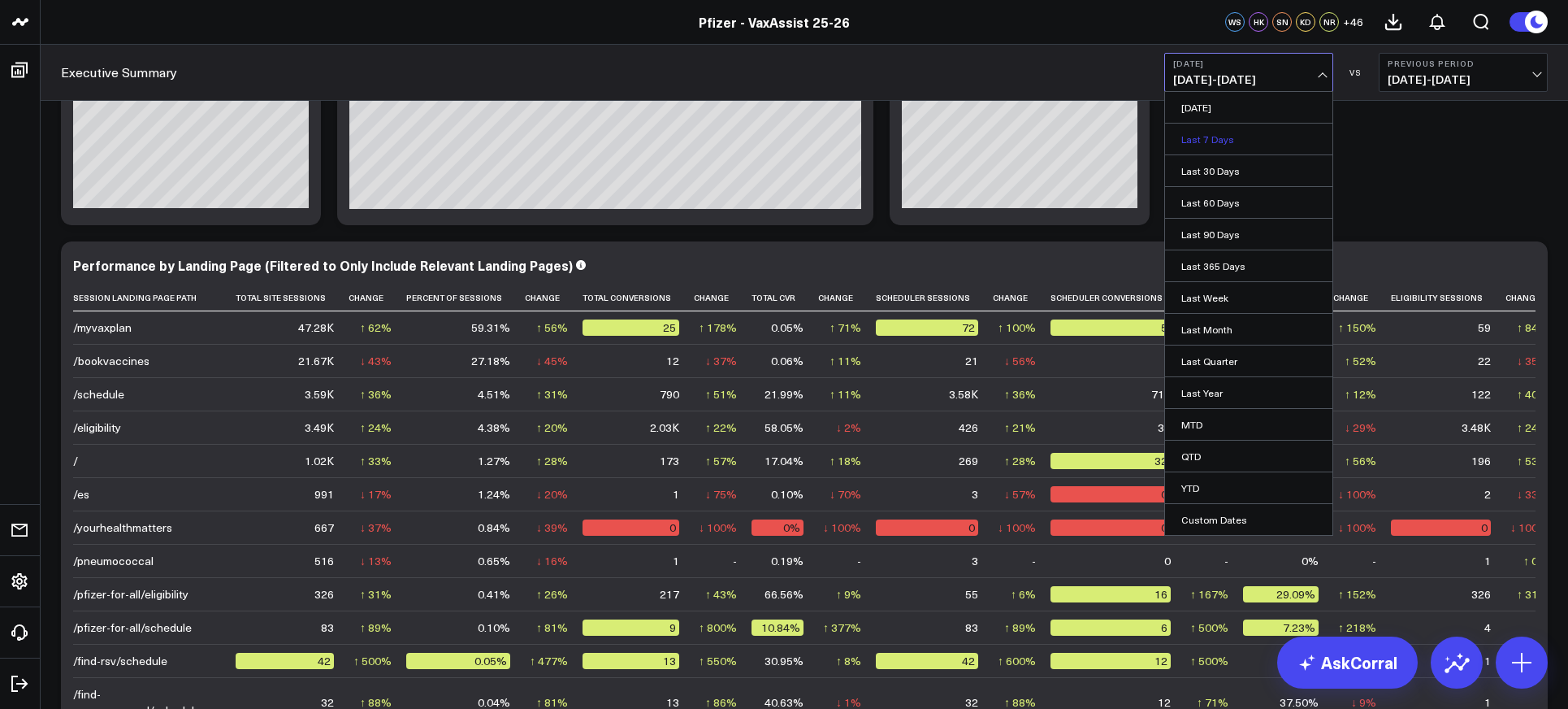
click at [1024, 145] on link "Last 7 Days" at bounding box center [1249, 139] width 168 height 31
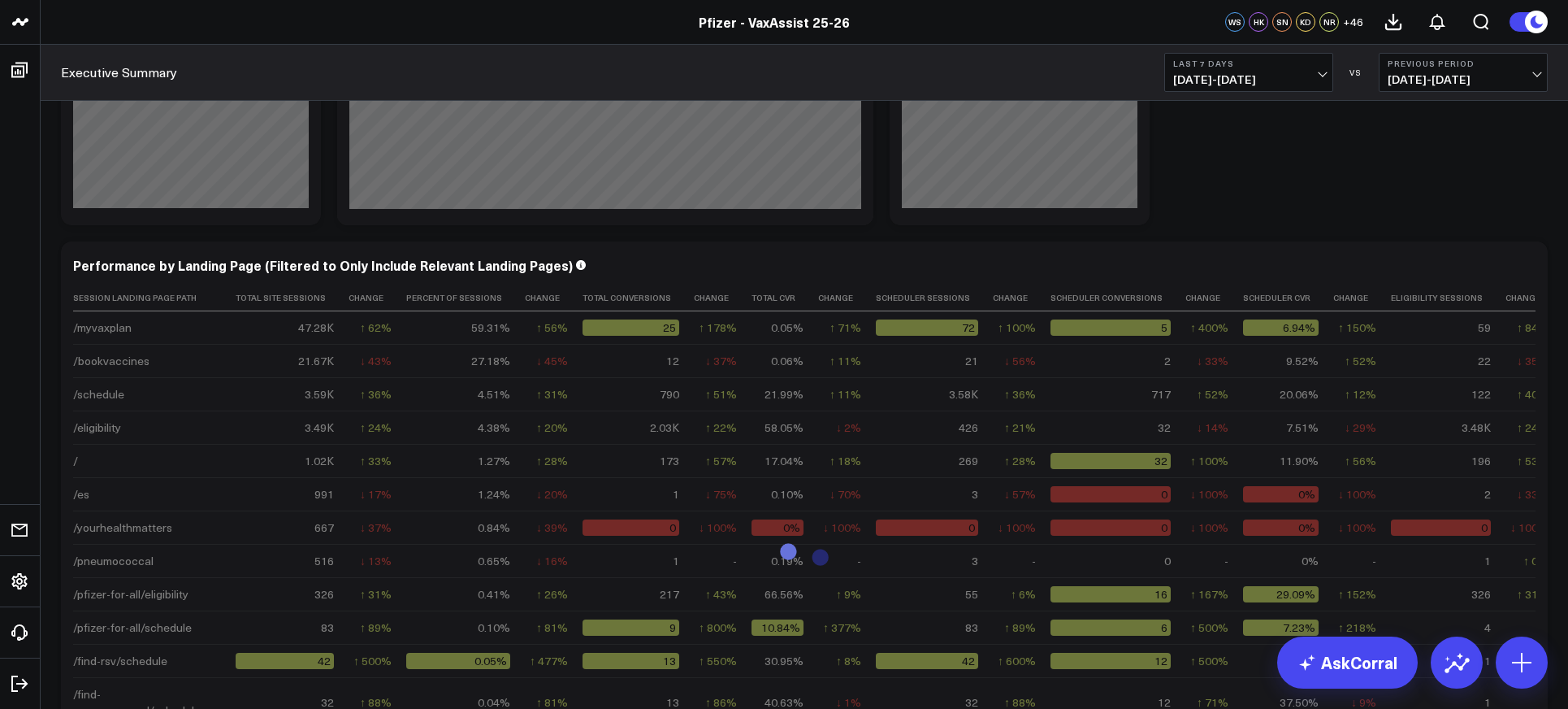
click at [1024, 73] on span "[DATE] - [DATE]" at bounding box center [1463, 79] width 151 height 13
click at [1024, 111] on link "Previous Period" at bounding box center [1463, 107] width 168 height 31
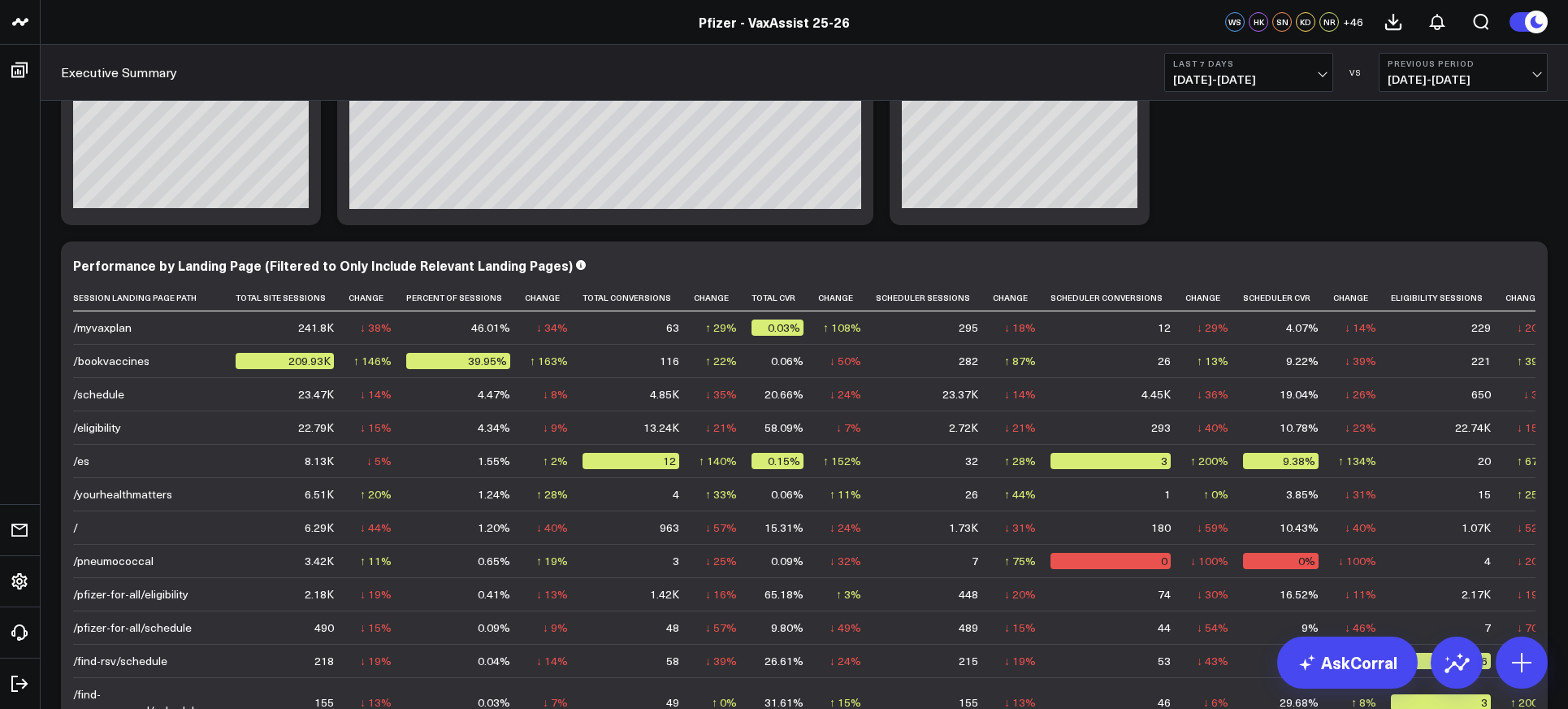
click at [1024, 224] on div "Modify via AI Copy link to widget Ask support Remove Create linked copy Executi…" at bounding box center [804, 509] width 1503 height 5962
click at [1024, 195] on div "Modify via AI Copy link to widget Ask support Remove Create linked copy Executi…" at bounding box center [804, 509] width 1503 height 5962
click at [1024, 209] on div "Modify via AI Copy link to widget Ask support Remove Create linked copy Executi…" at bounding box center [804, 509] width 1503 height 5962
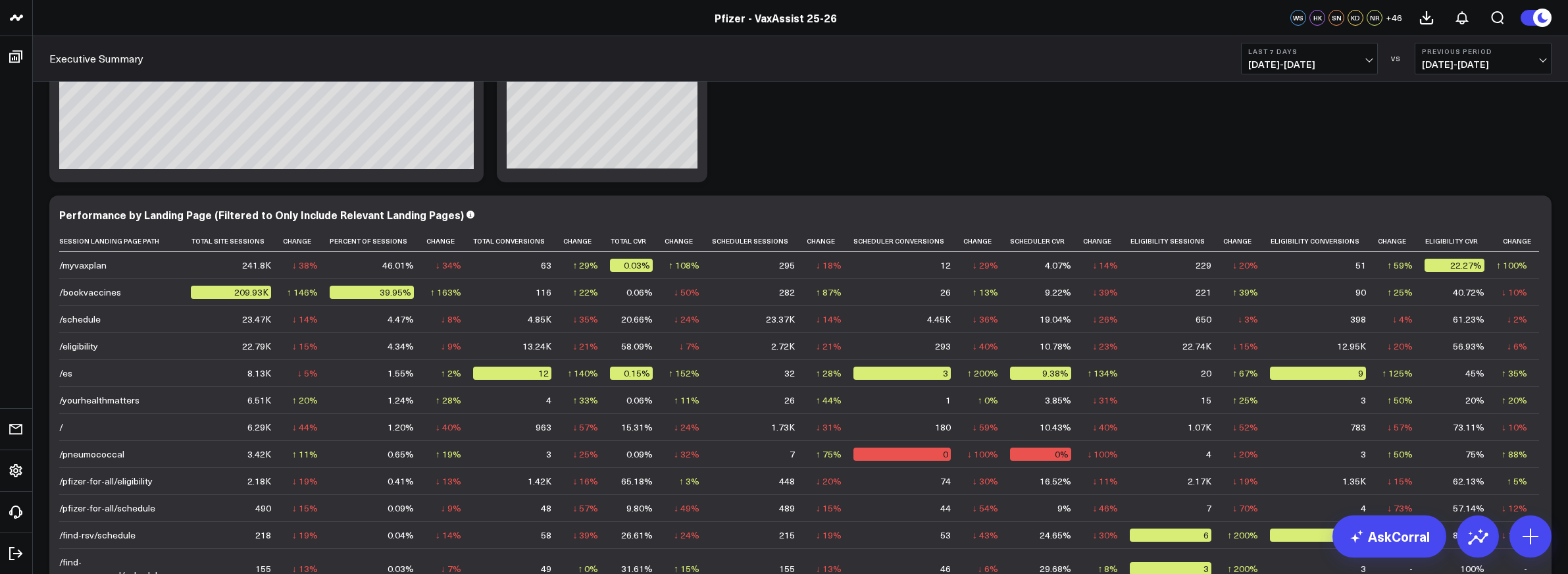
click at [829, 170] on div "Modify via AI Copy link to widget Ask support Remove Create linked copy Executi…" at bounding box center [801, 412] width 1516 height 4827
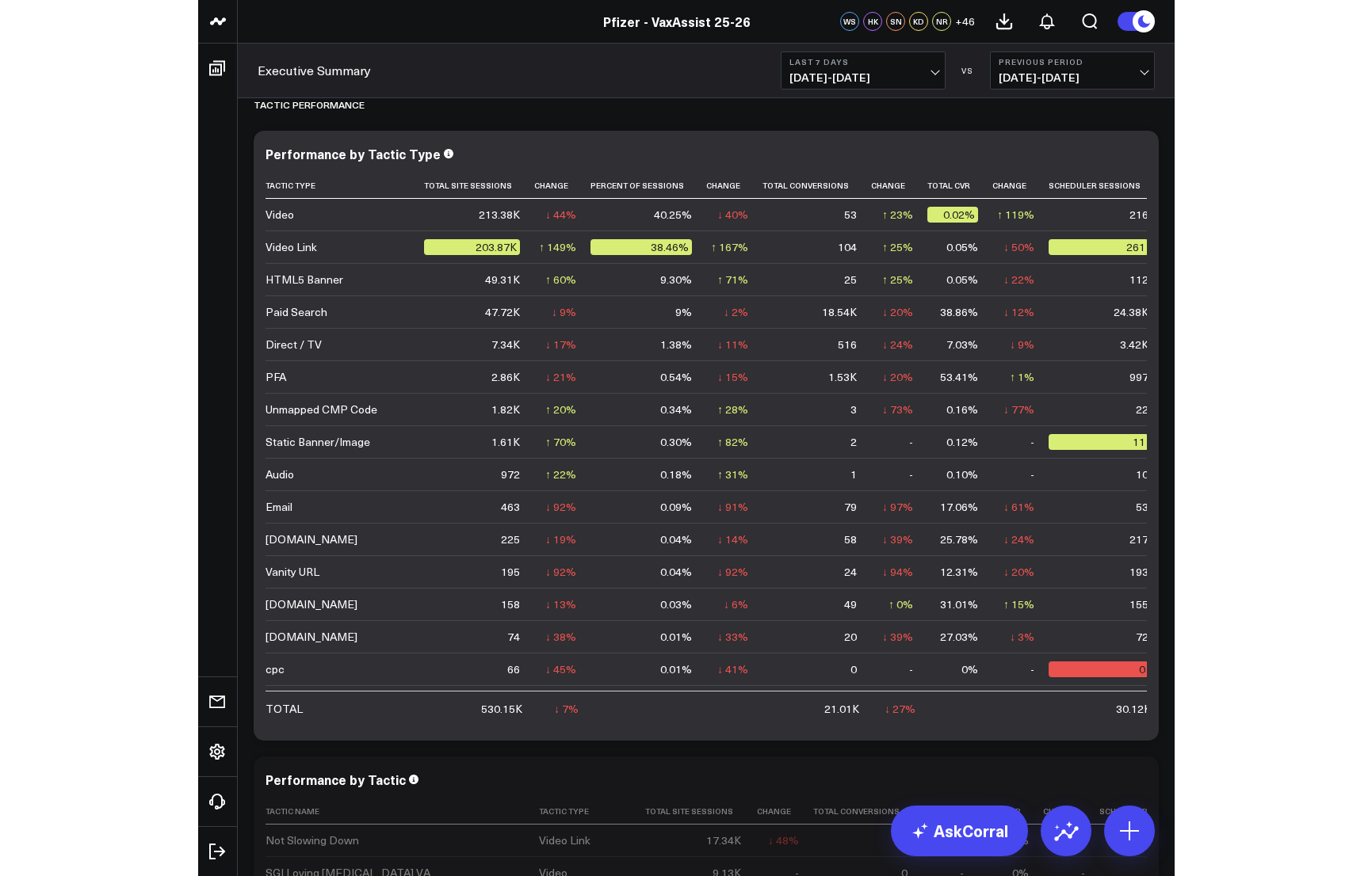
scroll to position [4549, 0]
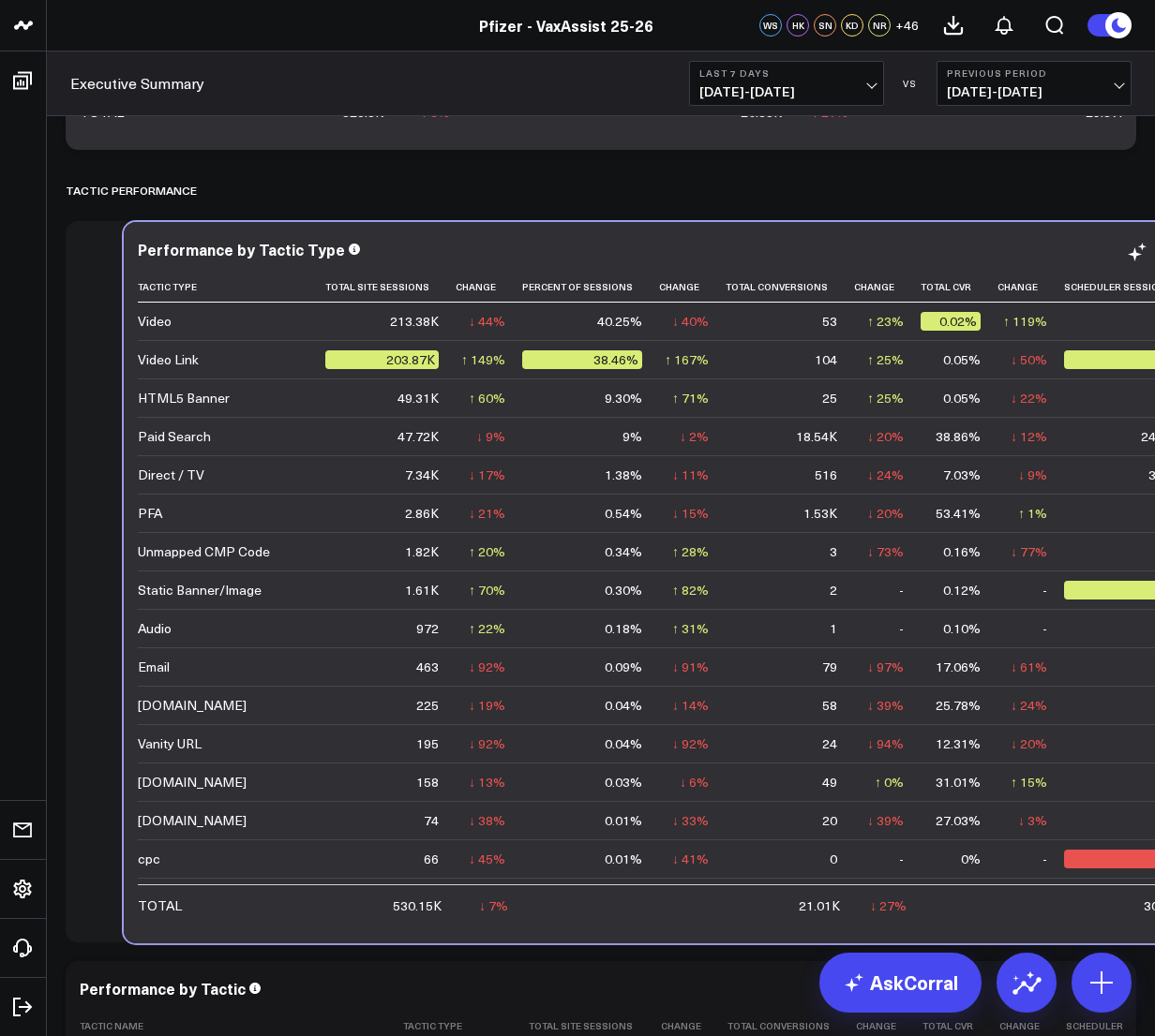
drag, startPoint x: 489, startPoint y: 925, endPoint x: 547, endPoint y: 926, distance: 58.0
click at [547, 631] on div "Performance by Tactic Type Tactic Type Total Site Sessions Change Percent Of Se…" at bounding box center [658, 582] width 1071 height 721
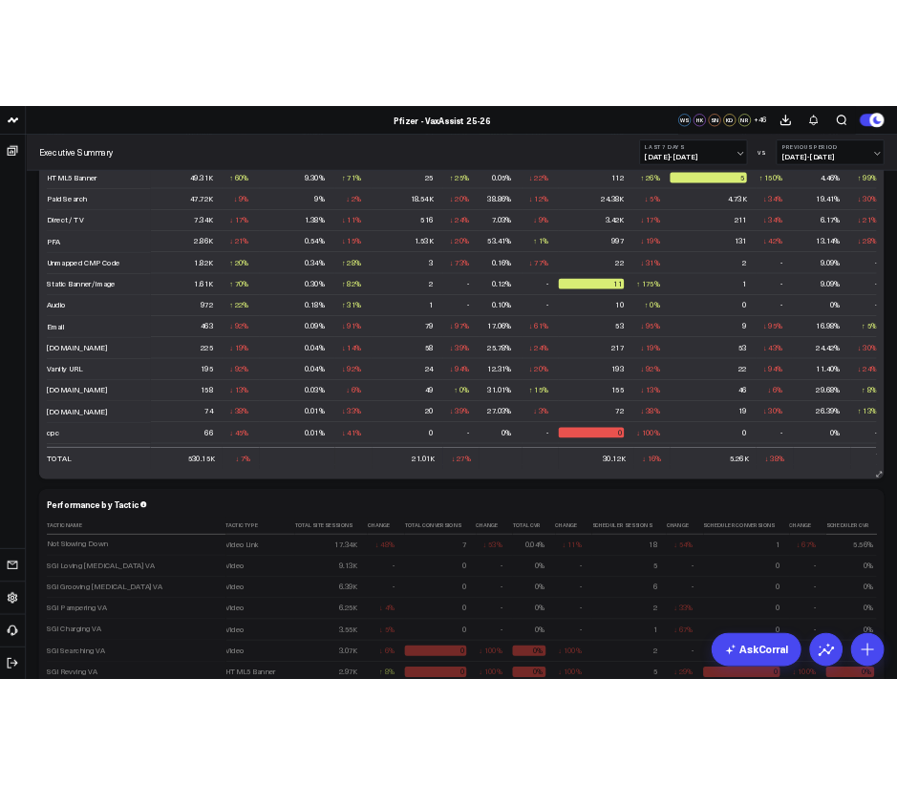
scroll to position [4816, 0]
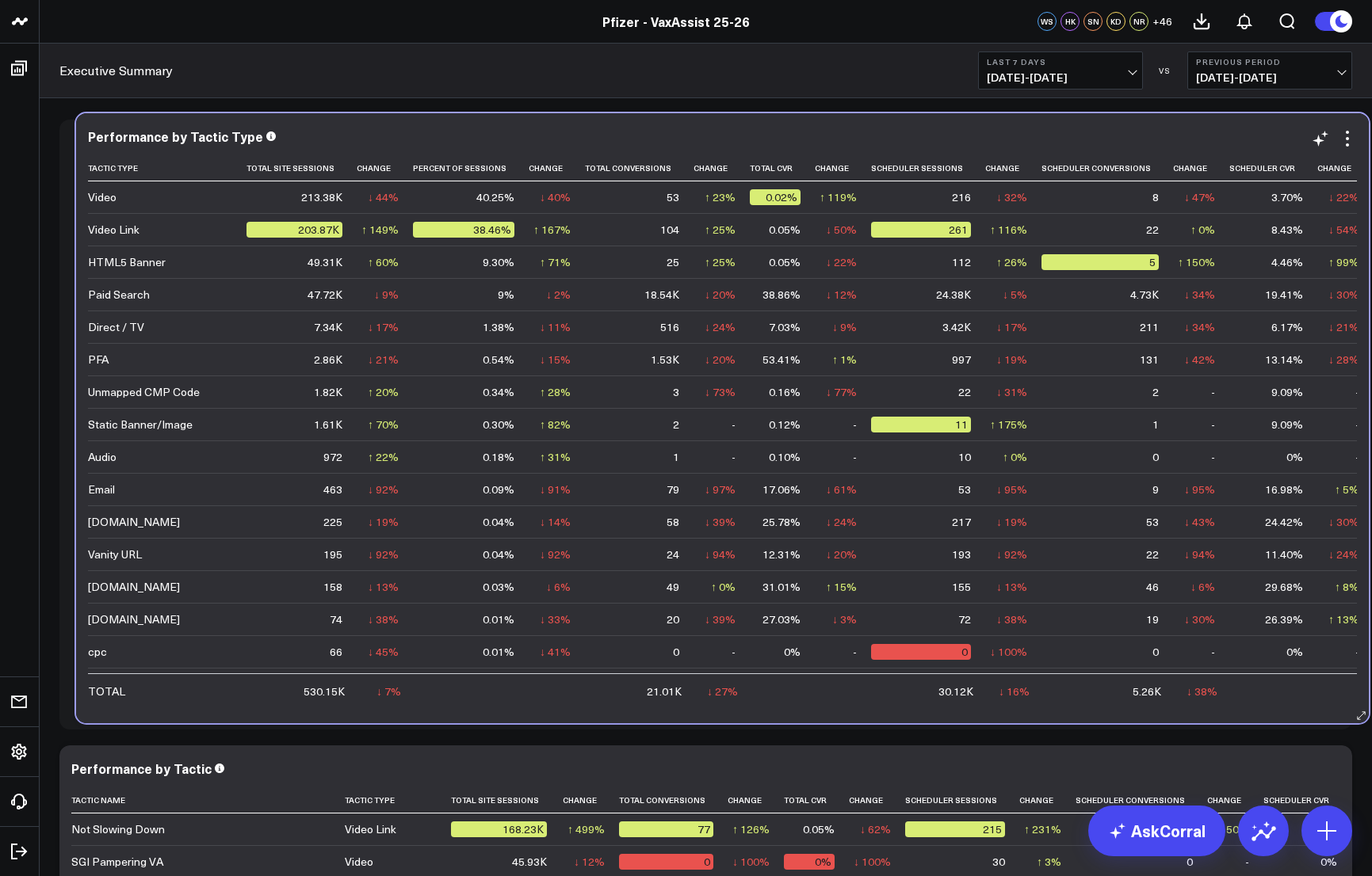
drag, startPoint x: 789, startPoint y: 714, endPoint x: 805, endPoint y: 708, distance: 17.1
click at [805, 533] on div "Performance by Tactic Type Tactic Type Total Site Sessions Change Percent Of Se…" at bounding box center [723, 418] width 1293 height 610
